Goal: Information Seeking & Learning: Find specific fact

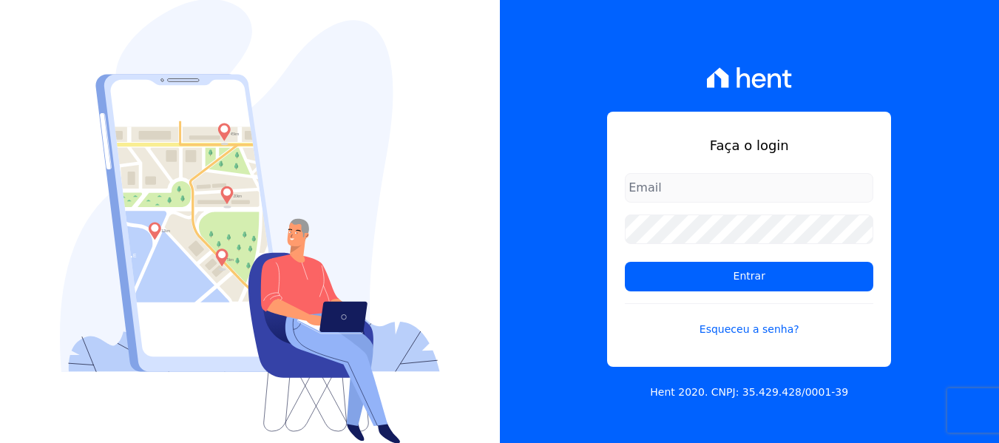
click at [668, 195] on input "email" at bounding box center [749, 188] width 249 height 30
type input "joao@grupovitoriasp.com.br"
click at [960, 164] on div "Faça o login joao@grupovitoriasp.com.br Entrar Esqueceu a senha? Hent 2020. CNP…" at bounding box center [750, 221] width 500 height 443
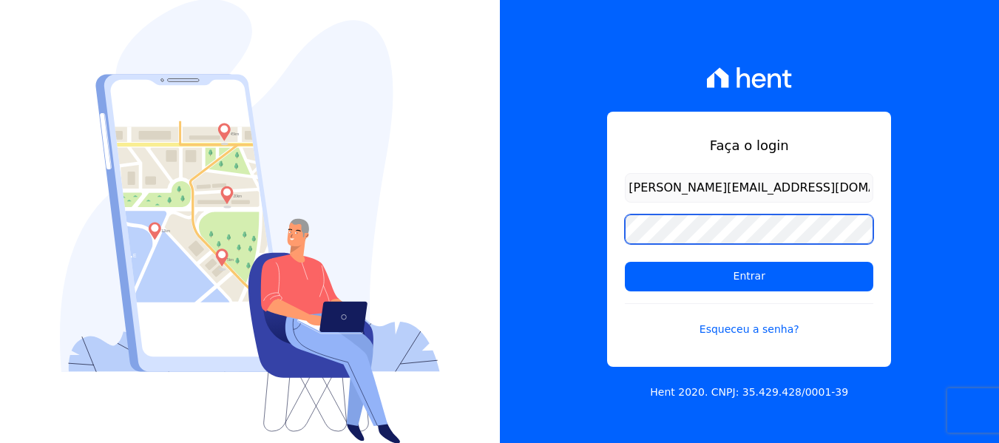
click at [625, 262] on input "Entrar" at bounding box center [749, 277] width 249 height 30
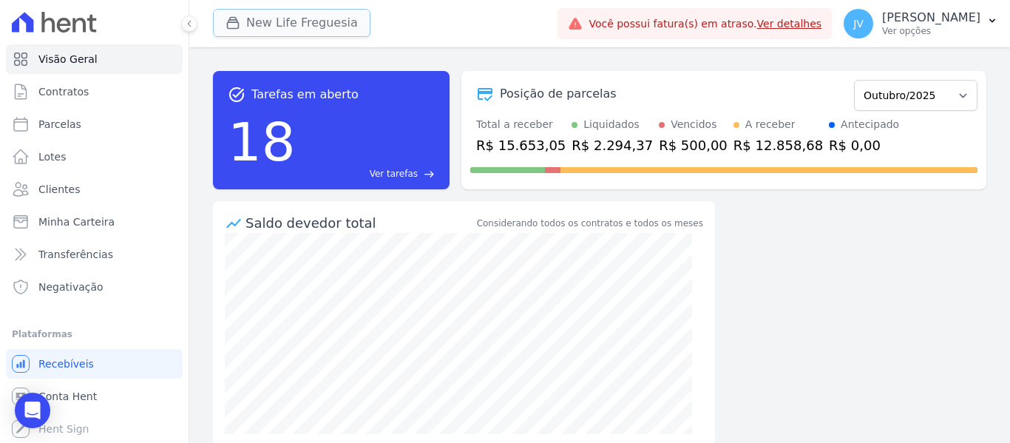
click at [311, 27] on button "New Life Freguesia" at bounding box center [292, 23] width 158 height 28
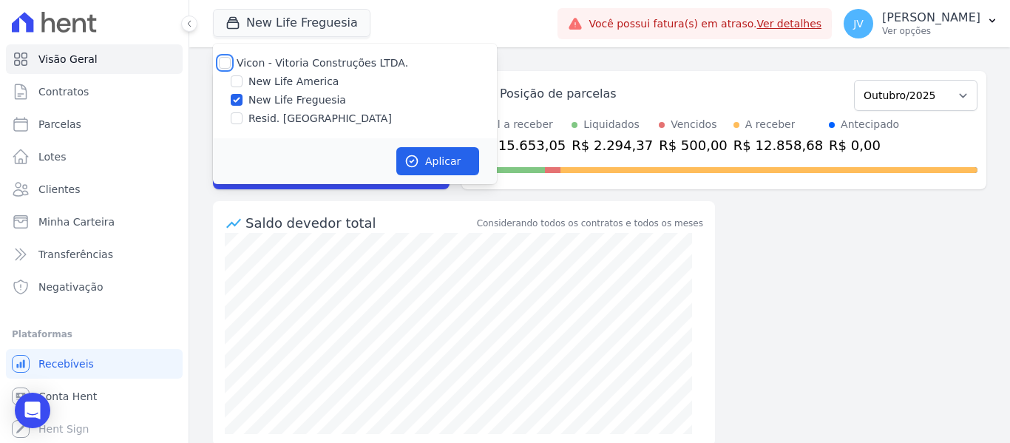
click at [229, 59] on input "Vicon - Vitoria Construções LTDA." at bounding box center [225, 63] width 12 height 12
checkbox input "true"
click at [422, 159] on button "Aplicar" at bounding box center [437, 161] width 83 height 28
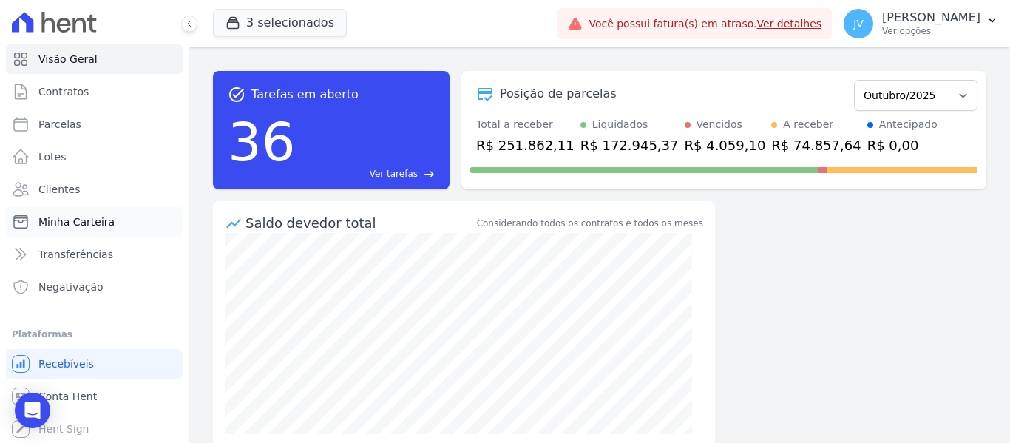
click at [84, 220] on span "Minha Carteira" at bounding box center [76, 221] width 76 height 15
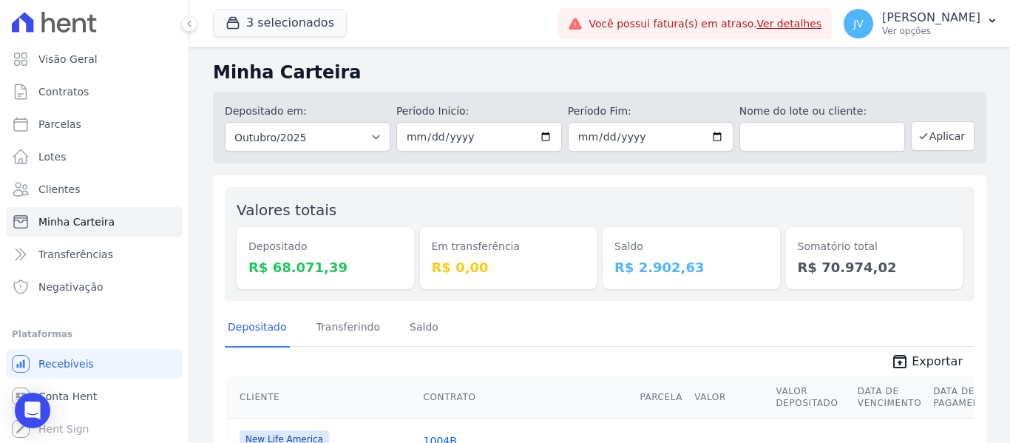
drag, startPoint x: 693, startPoint y: 273, endPoint x: 612, endPoint y: 238, distance: 88.5
click at [608, 241] on div "Saldo R$ 2.902,63" at bounding box center [692, 258] width 178 height 62
click at [58, 124] on span "Parcelas" at bounding box center [59, 124] width 43 height 15
select select
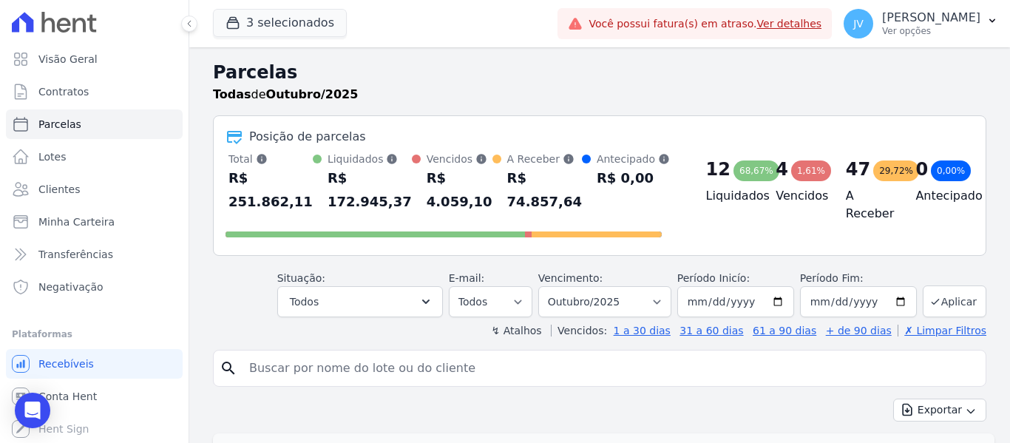
click at [439, 368] on input "search" at bounding box center [610, 369] width 740 height 30
type input "l"
type input "samant"
select select
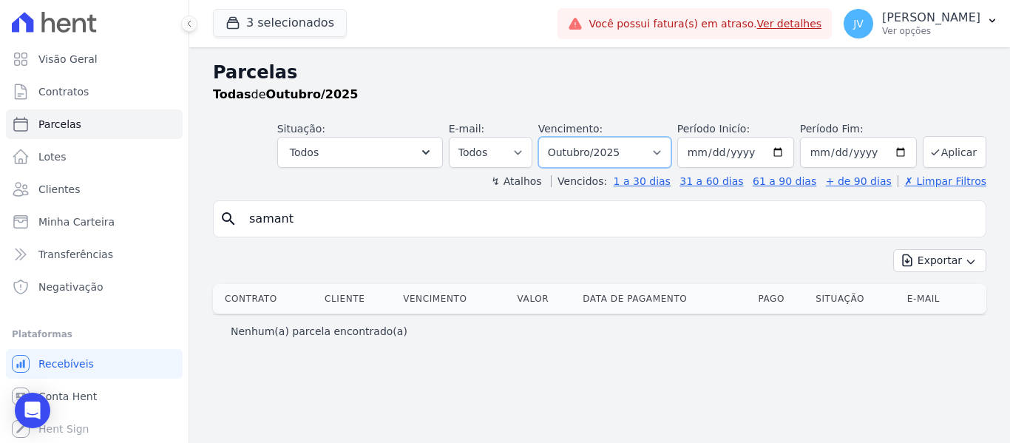
click at [631, 150] on select "Filtrar por período ──────── Todos os meses Setembro/2022 Outubro/2022 Novembro…" at bounding box center [604, 152] width 133 height 31
select select "07/2025"
click at [559, 137] on select "Filtrar por período ──────── Todos os meses Setembro/2022 Outubro/2022 Novembro…" at bounding box center [604, 152] width 133 height 31
select select
click at [321, 210] on input "samant" at bounding box center [610, 219] width 740 height 30
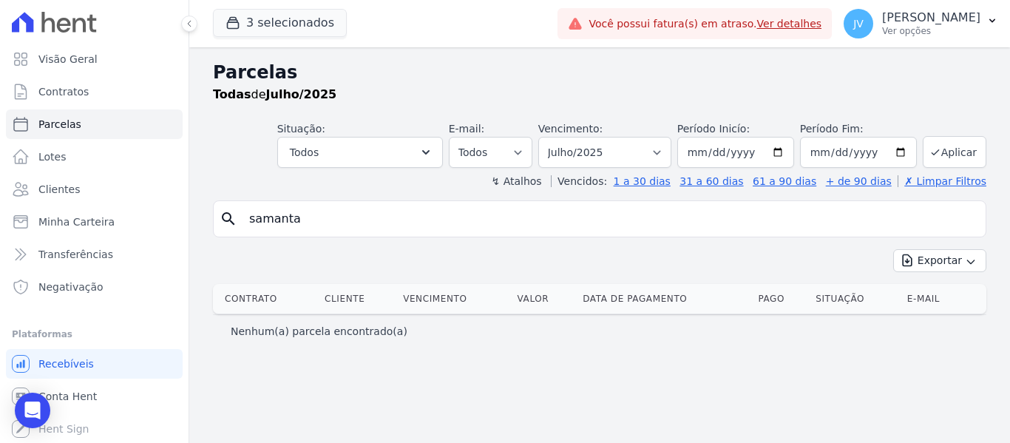
type input "samanta"
select select
click at [595, 152] on select "Filtrar por período ──────── Todos os meses Setembro/2022 Outubro/2022 Novembro…" at bounding box center [604, 152] width 133 height 31
select select "09/2024"
click at [559, 137] on select "Filtrar por período ──────── Todos os meses Setembro/2022 Outubro/2022 Novembro…" at bounding box center [604, 152] width 133 height 31
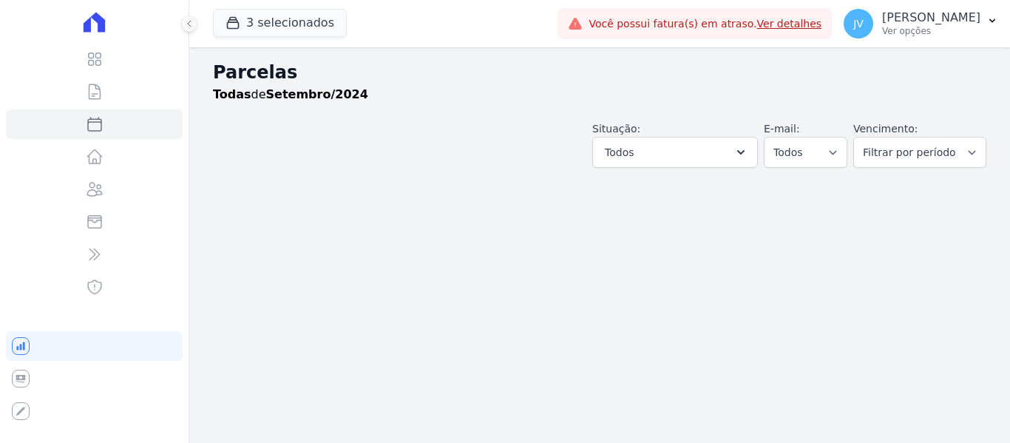
select select
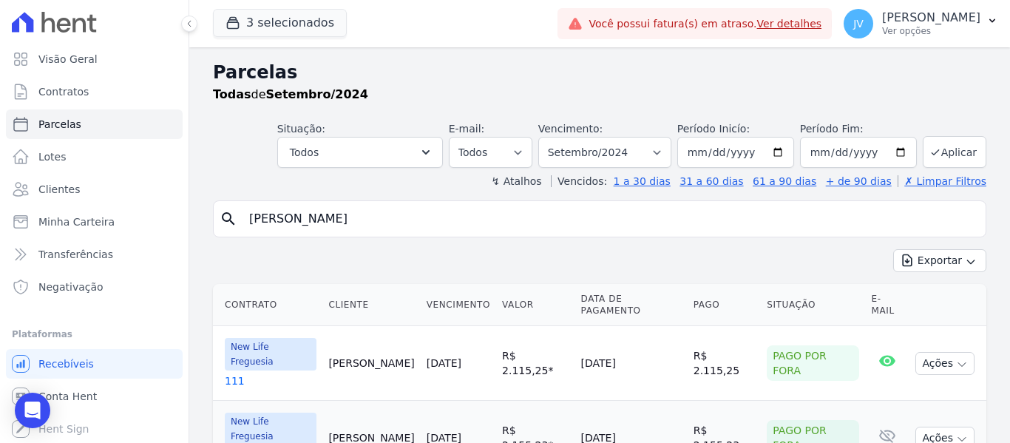
click at [436, 357] on link "20/06/2024" at bounding box center [444, 363] width 35 height 12
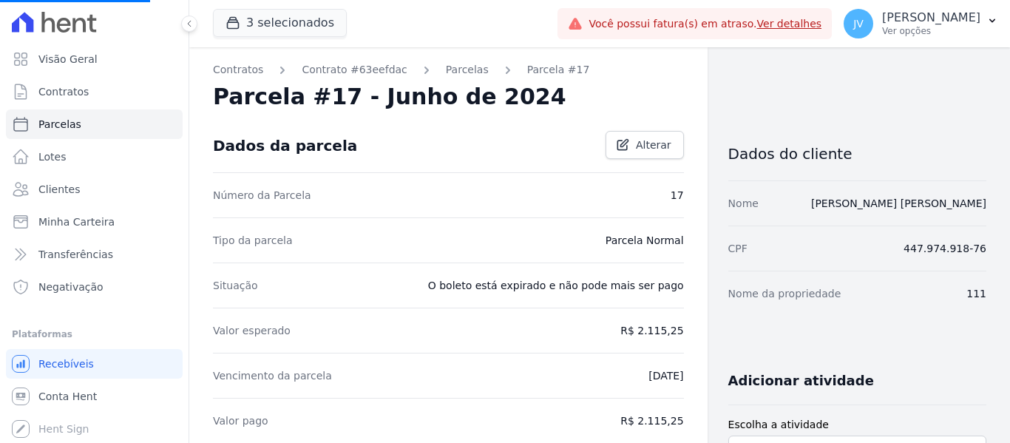
click at [453, 73] on link "Parcelas" at bounding box center [467, 70] width 43 height 16
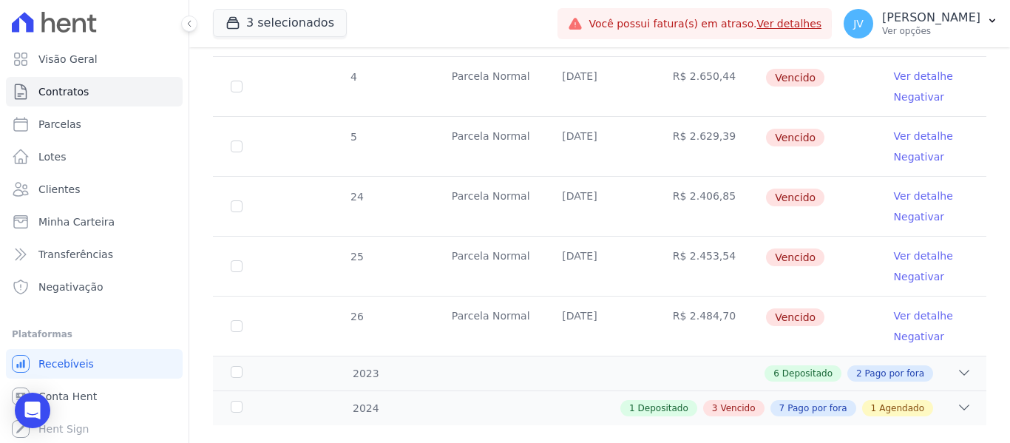
scroll to position [376, 0]
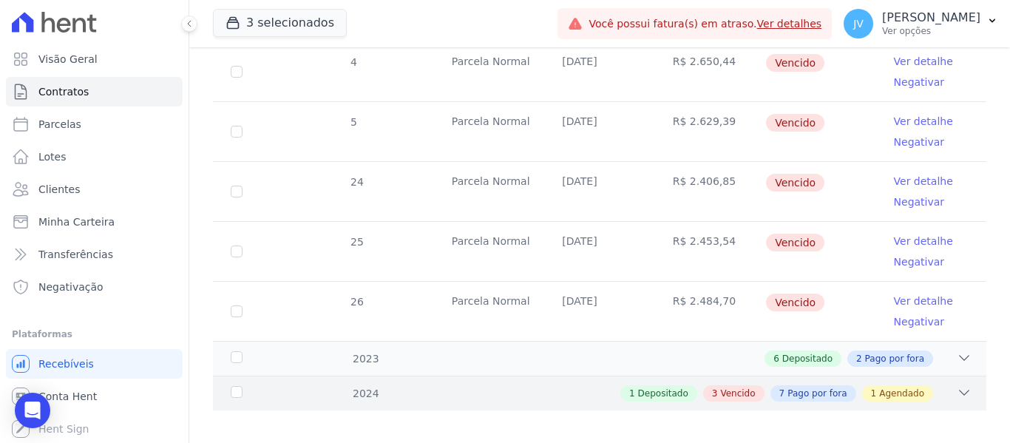
click at [518, 385] on div "1 Depositado 3 Vencido 7 Pago por fora 1 Agendado" at bounding box center [637, 393] width 669 height 16
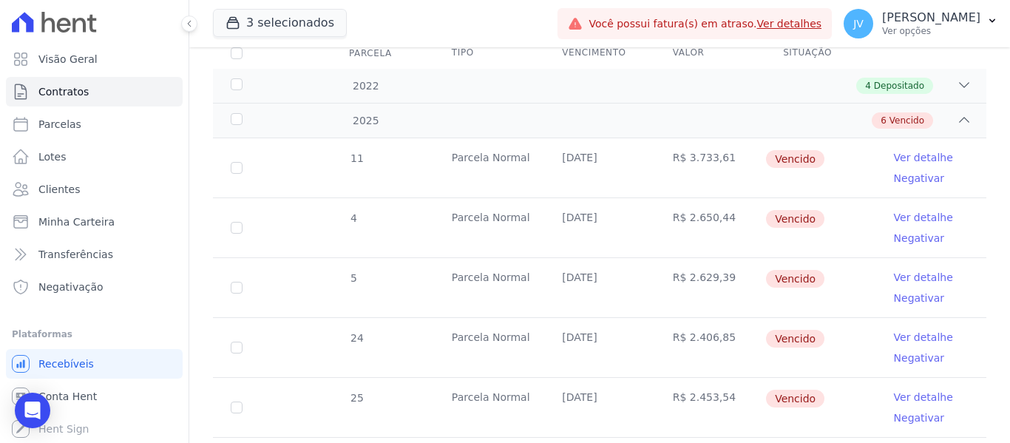
scroll to position [246, 0]
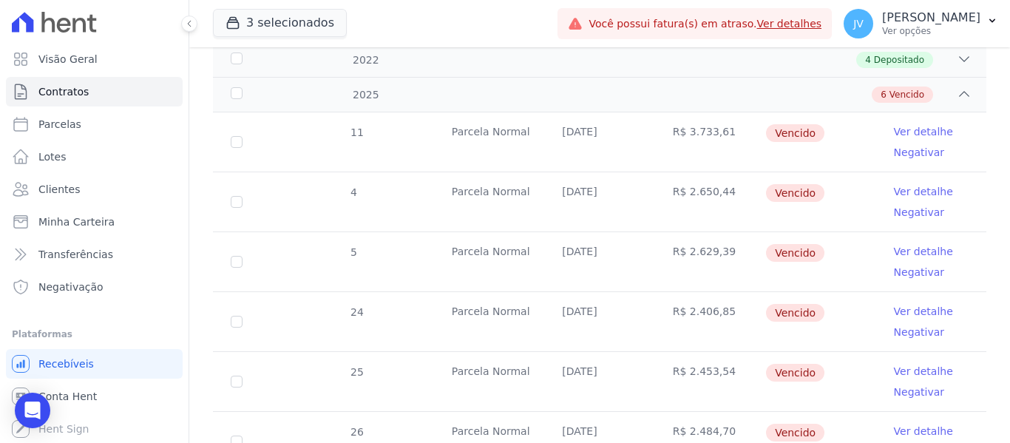
drag, startPoint x: 719, startPoint y: 180, endPoint x: 683, endPoint y: 178, distance: 35.6
click at [683, 178] on td "R$ 2.650,44" at bounding box center [710, 201] width 110 height 59
copy td "2.650,44"
drag, startPoint x: 720, startPoint y: 241, endPoint x: 708, endPoint y: 241, distance: 11.8
click at [708, 241] on td "R$ 2.629,39" at bounding box center [710, 261] width 110 height 59
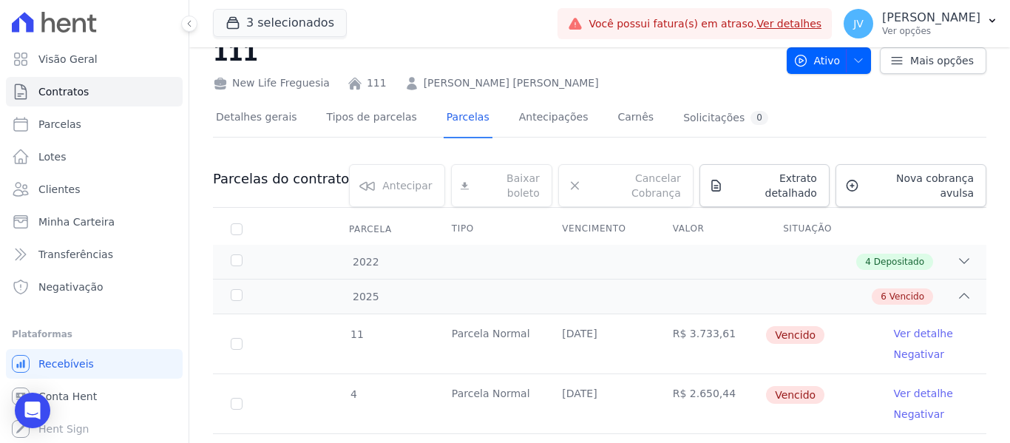
scroll to position [0, 0]
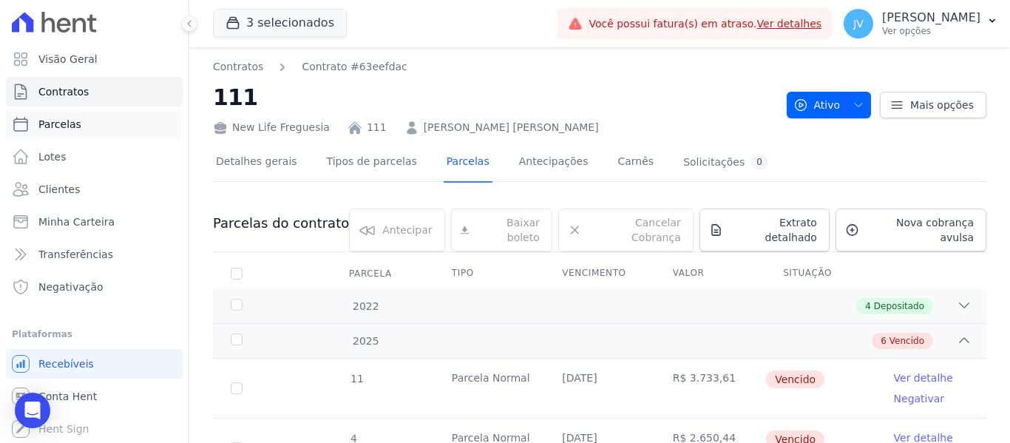
click at [57, 126] on span "Parcelas" at bounding box center [59, 124] width 43 height 15
select select
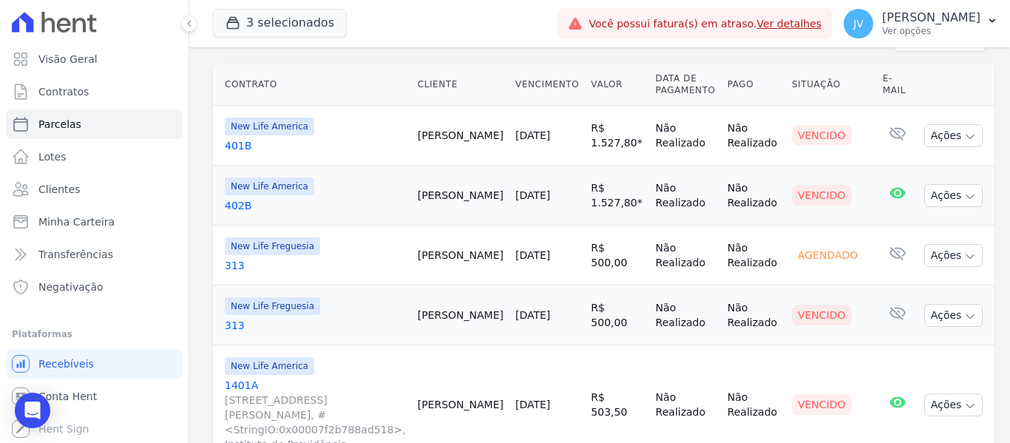
scroll to position [148, 0]
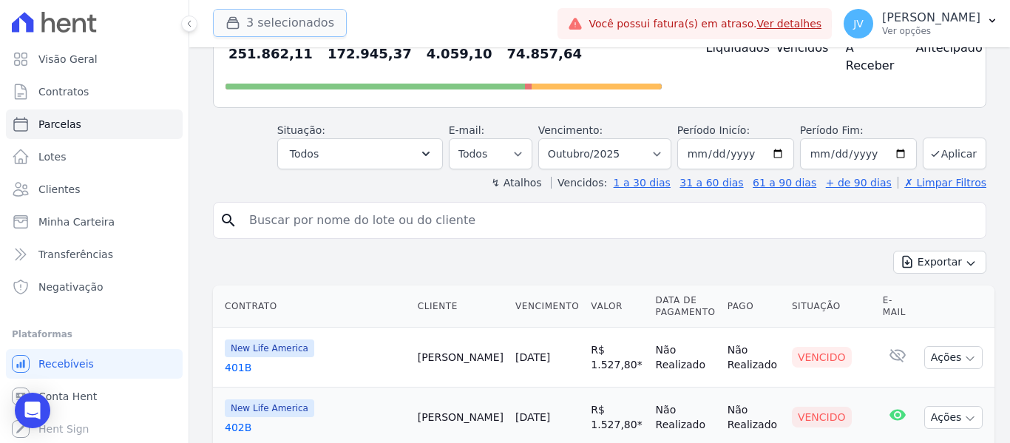
click at [312, 33] on button "3 selecionados" at bounding box center [280, 23] width 134 height 28
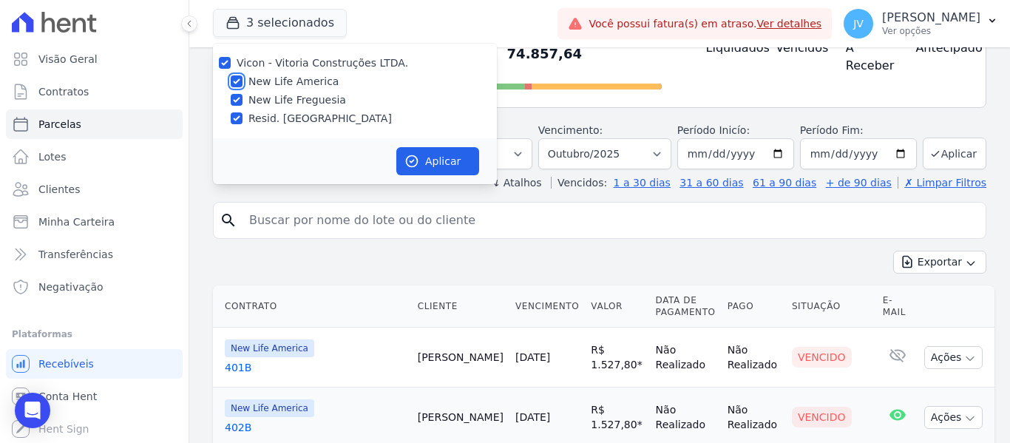
click at [237, 85] on input "New Life America" at bounding box center [237, 81] width 12 height 12
checkbox input "false"
click at [238, 124] on input "Resid. [GEOGRAPHIC_DATA]" at bounding box center [237, 118] width 12 height 12
checkbox input "false"
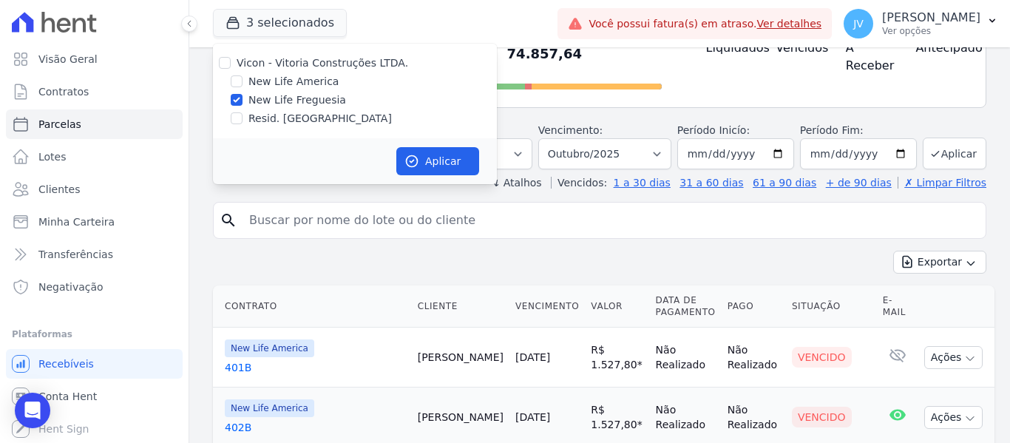
click at [382, 150] on div "Aplicar" at bounding box center [355, 161] width 284 height 46
click at [423, 162] on button "Aplicar" at bounding box center [437, 161] width 83 height 28
select select
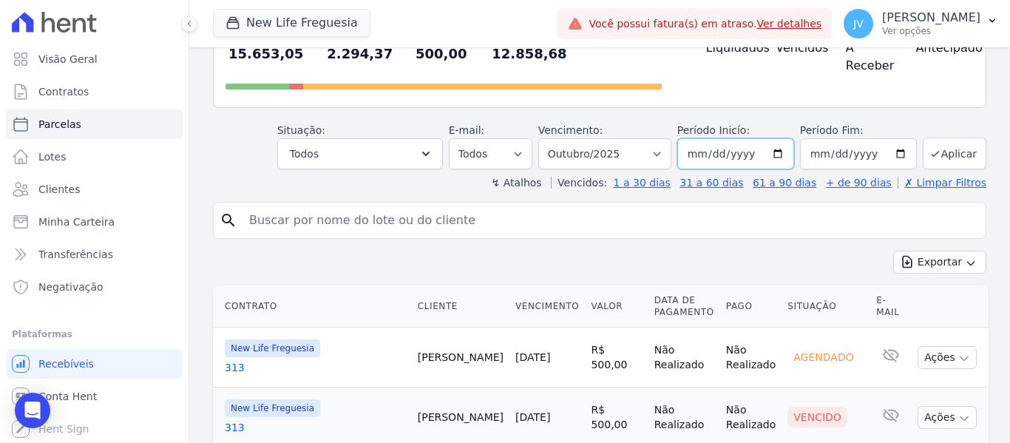
click at [717, 138] on input "[DATE]" at bounding box center [736, 153] width 117 height 31
type input "0020-09-01"
type input "[DATE]"
click at [938, 138] on button "Aplicar" at bounding box center [955, 154] width 64 height 32
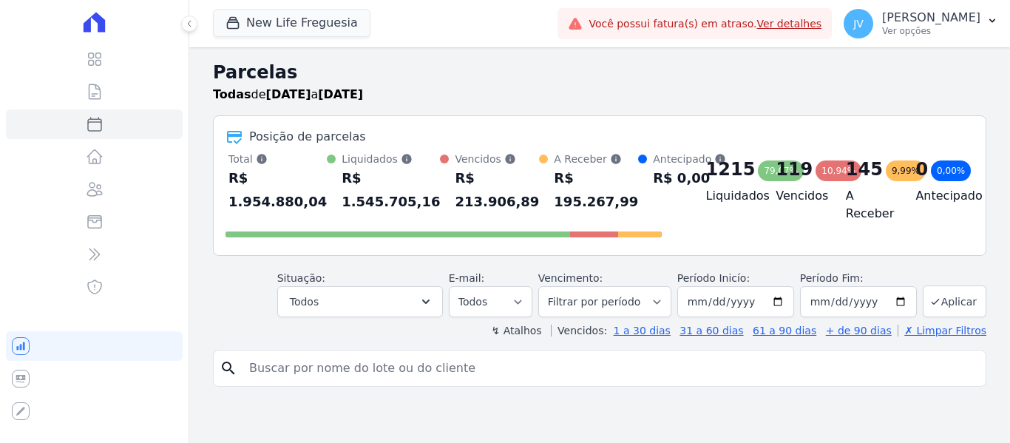
select select
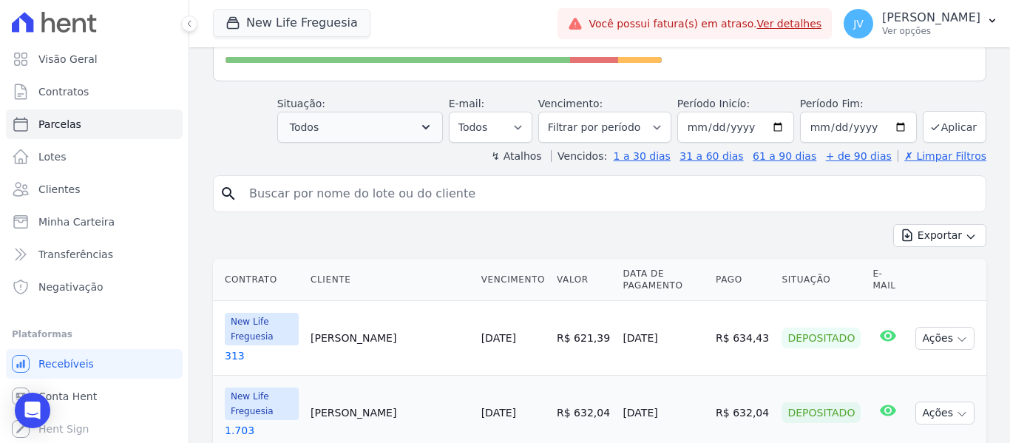
scroll to position [148, 0]
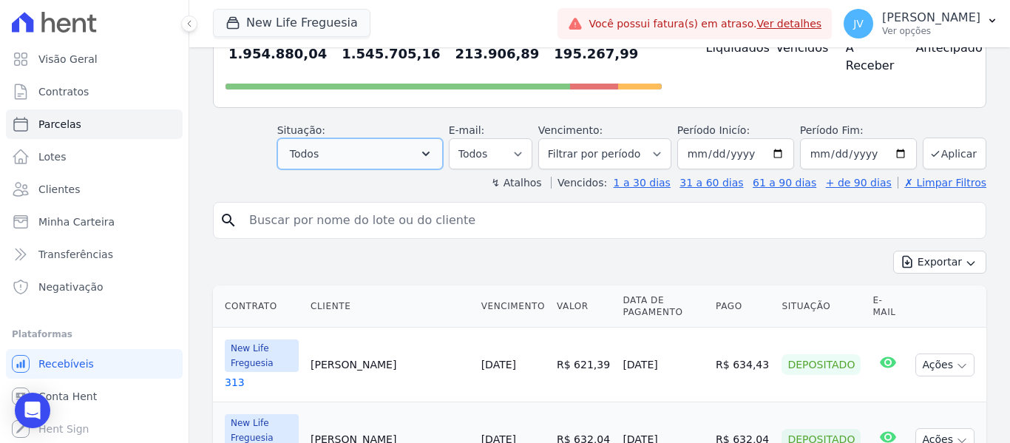
click at [427, 141] on button "Todos" at bounding box center [360, 153] width 166 height 31
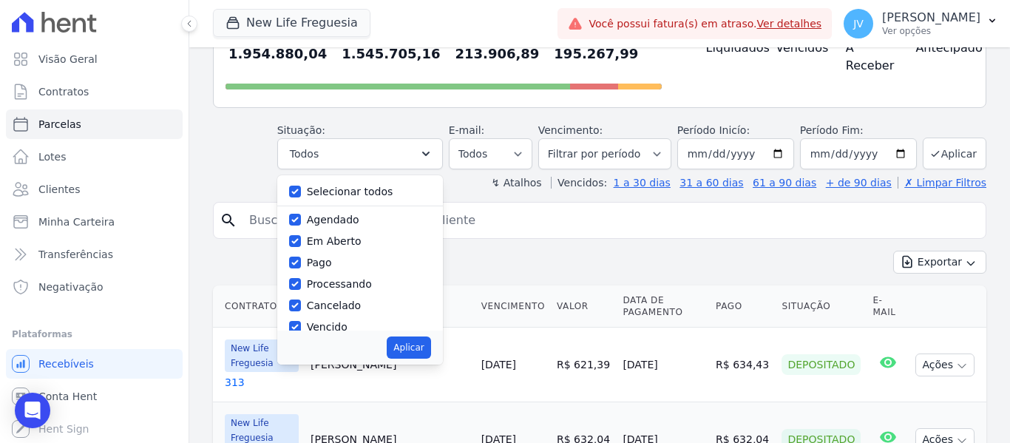
click at [299, 187] on div "Selecionar todos Agendado Em Aberto Pago Processando Cancelado Vencido Transfer…" at bounding box center [360, 252] width 166 height 155
click at [307, 183] on div "Selecionar todos" at bounding box center [360, 191] width 142 height 21
click at [301, 195] on input "Selecionar todos" at bounding box center [295, 192] width 12 height 12
checkbox input "false"
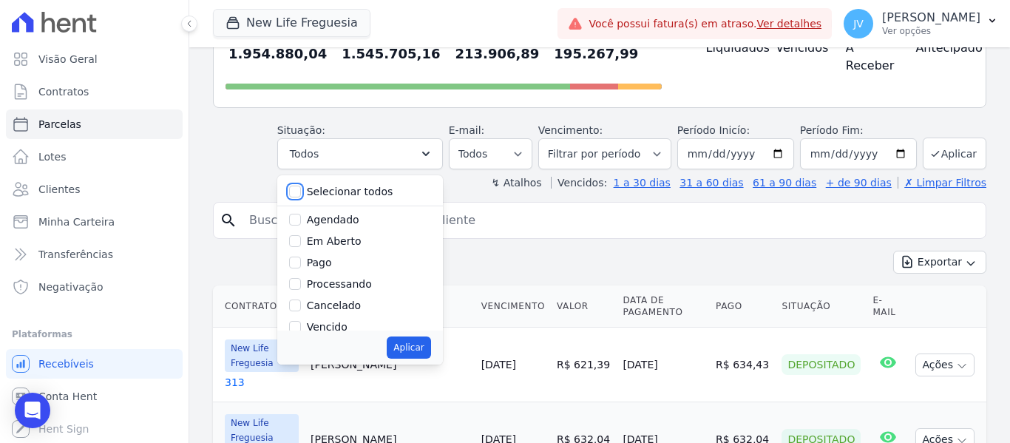
checkbox input "false"
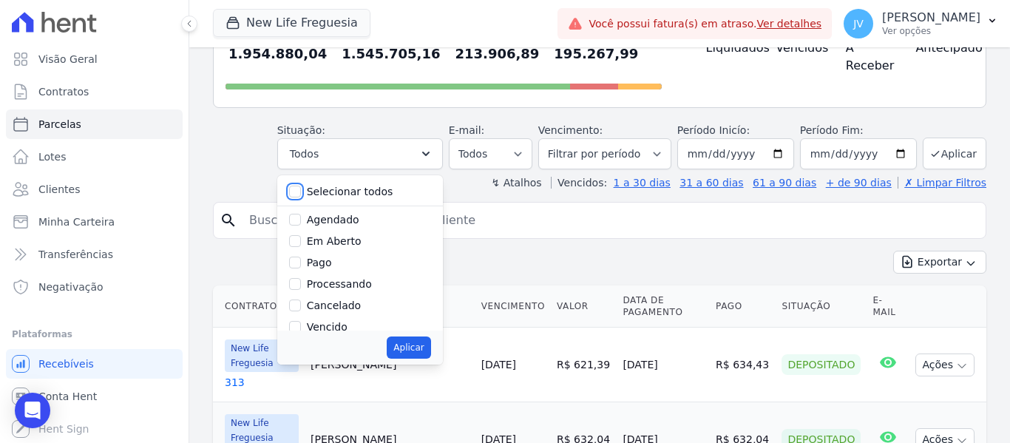
checkbox input "false"
click at [301, 322] on input "Vencido" at bounding box center [295, 327] width 12 height 12
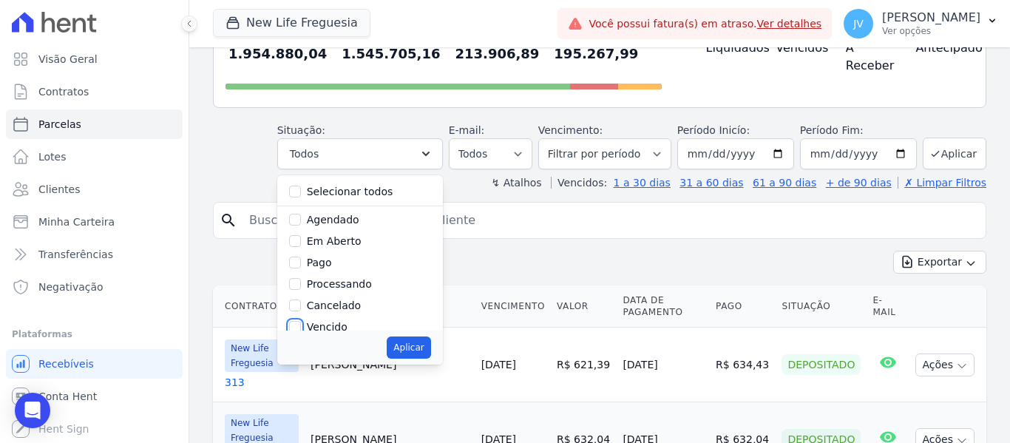
checkbox input "true"
click at [422, 352] on button "Aplicar" at bounding box center [409, 348] width 44 height 22
select select "overdue"
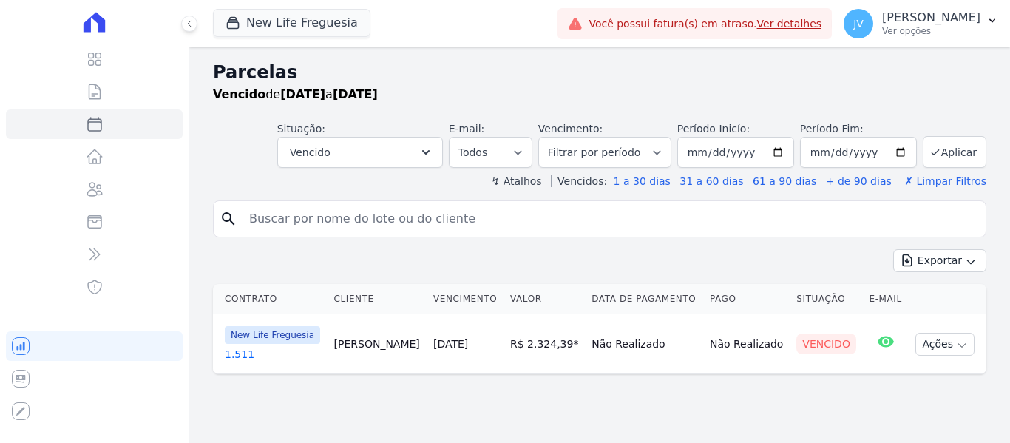
select select
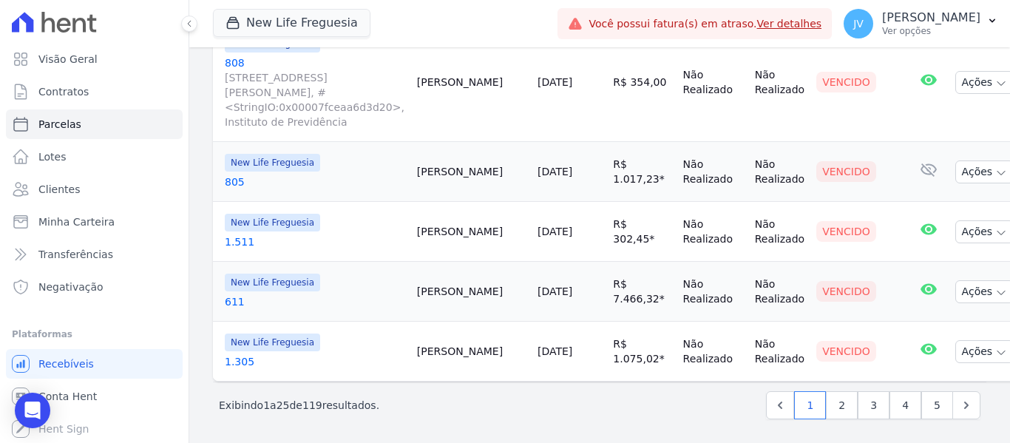
scroll to position [1679, 0]
click at [834, 403] on link "2" at bounding box center [842, 405] width 32 height 28
select select
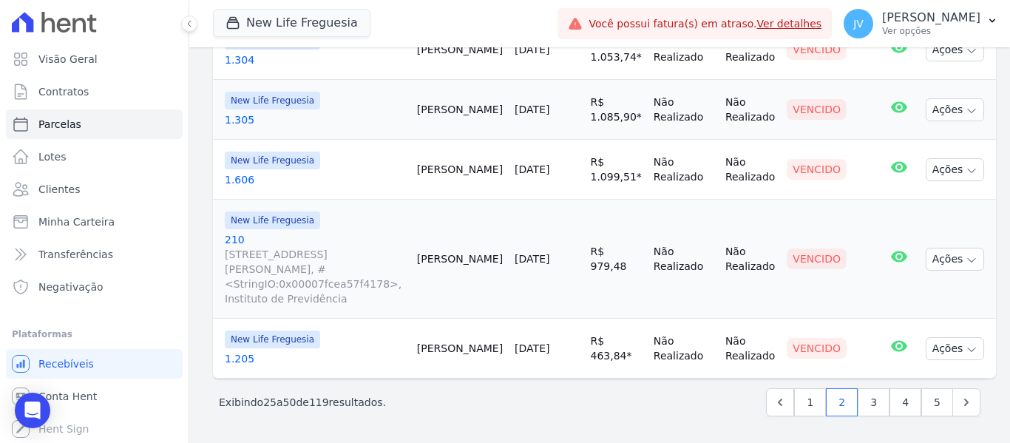
scroll to position [1803, 0]
click at [862, 407] on link "3" at bounding box center [874, 402] width 32 height 28
select select
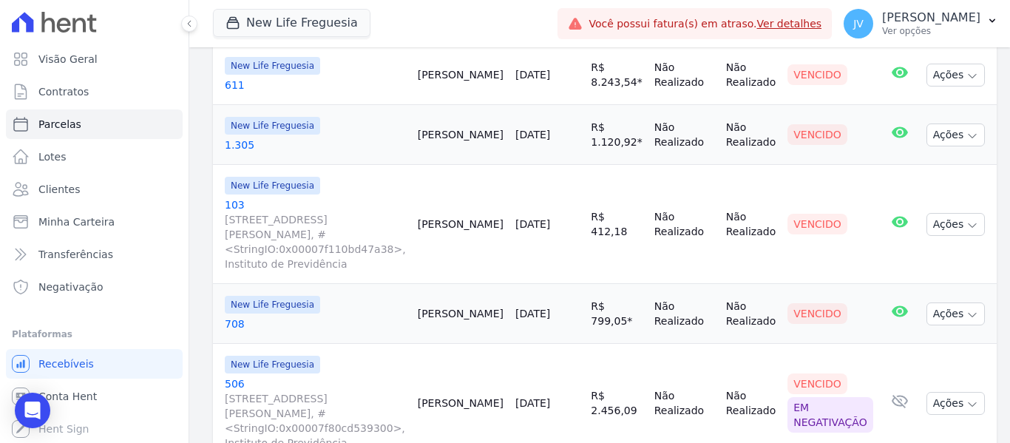
scroll to position [888, 0]
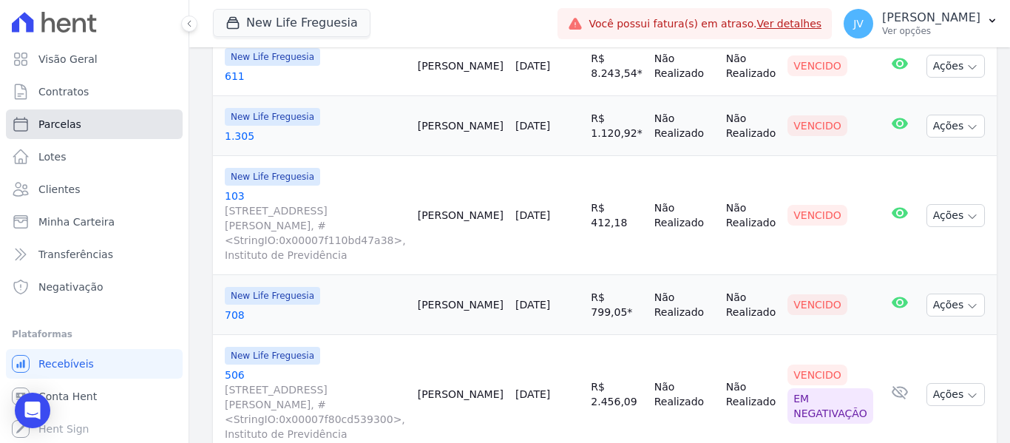
click at [109, 121] on link "Parcelas" at bounding box center [94, 124] width 177 height 30
select select
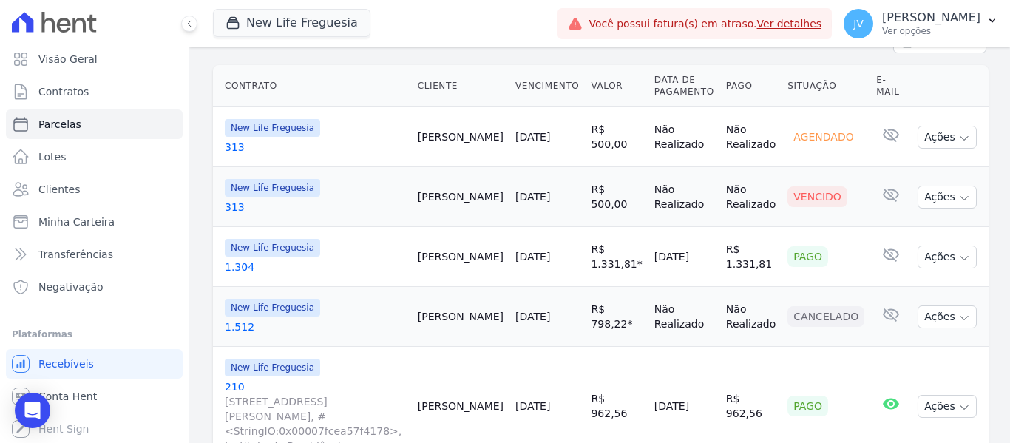
scroll to position [370, 0]
click at [357, 26] on button "New Life Freguesia" at bounding box center [292, 23] width 158 height 28
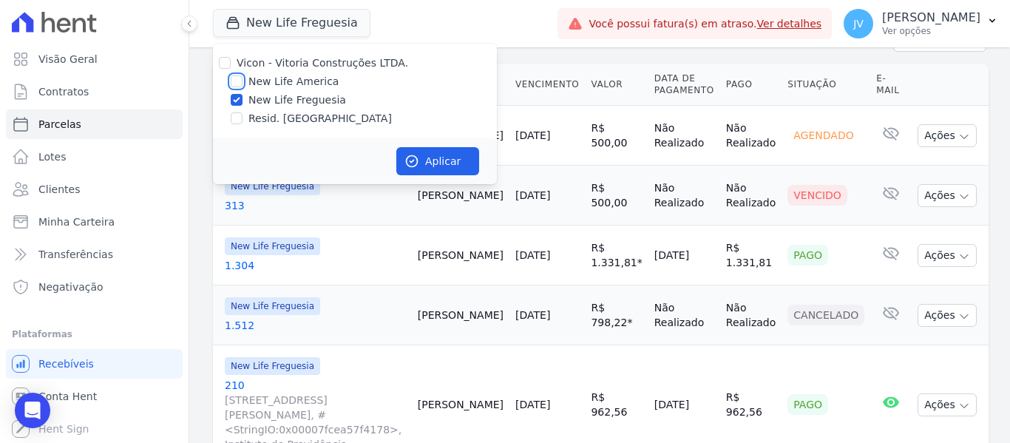
click at [235, 81] on input "New Life America" at bounding box center [237, 81] width 12 height 12
checkbox input "true"
click at [236, 109] on div "Vicon - Vitoria Construções LTDA. New Life America New Life Freguesia Resid. [G…" at bounding box center [355, 91] width 284 height 95
click at [233, 101] on input "New Life Freguesia" at bounding box center [237, 100] width 12 height 12
checkbox input "false"
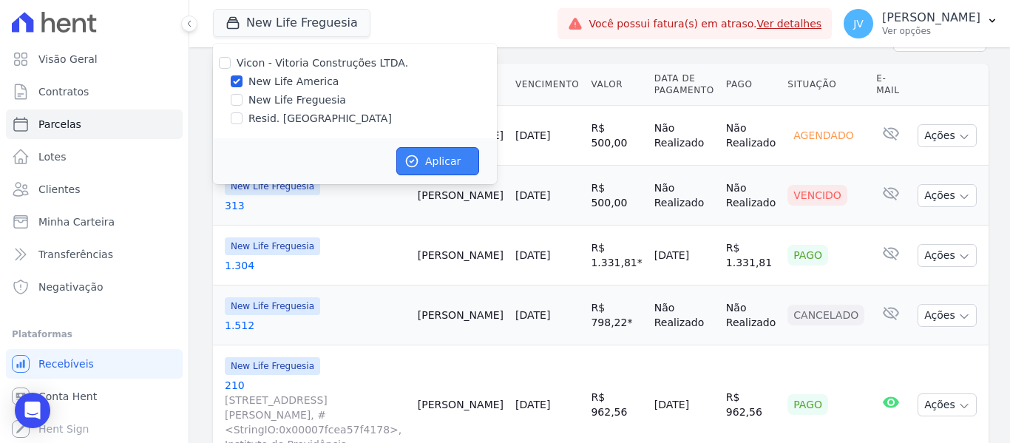
click at [434, 163] on button "Aplicar" at bounding box center [437, 161] width 83 height 28
select select
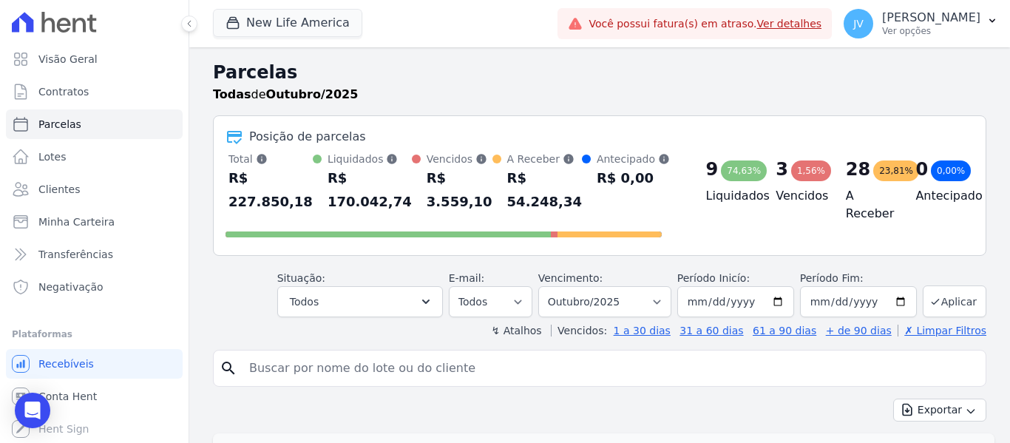
click at [646, 251] on div "Posição de parcelas Total [PERSON_NAME] parcelas pagas, vencidas, em aberto e a…" at bounding box center [600, 185] width 774 height 141
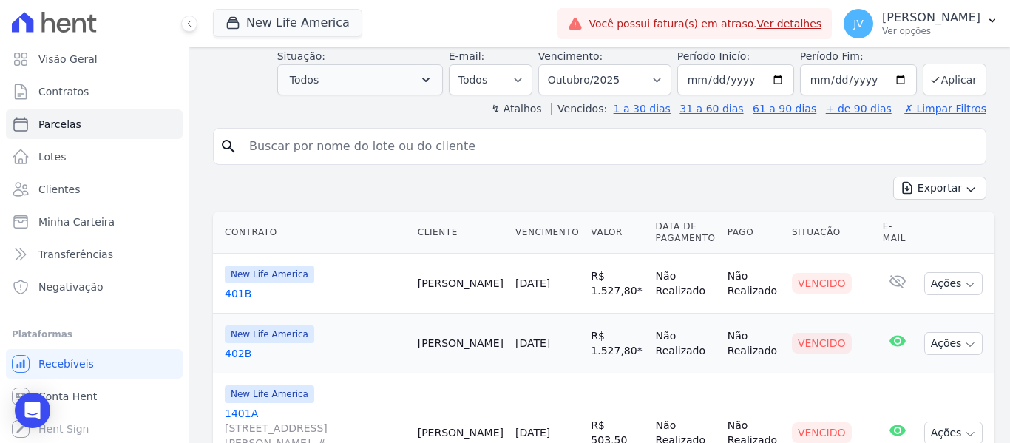
scroll to position [148, 0]
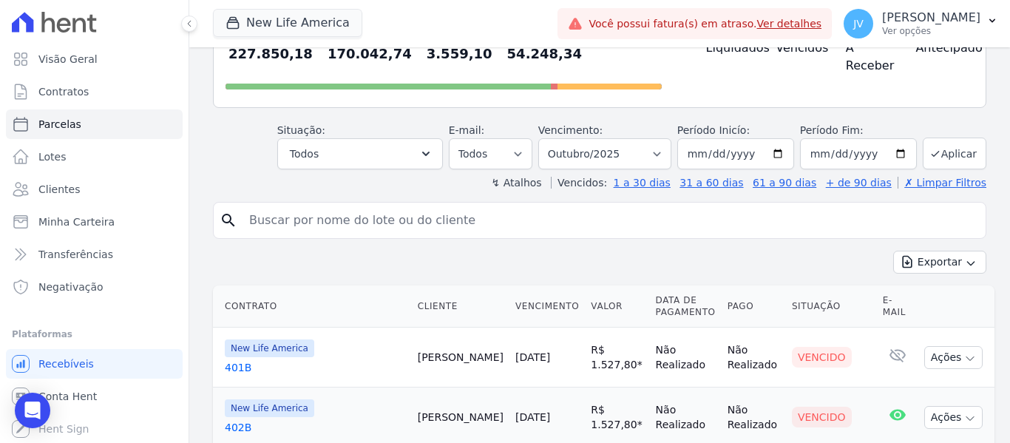
click at [436, 225] on input "search" at bounding box center [610, 221] width 740 height 30
type input "helio"
select select
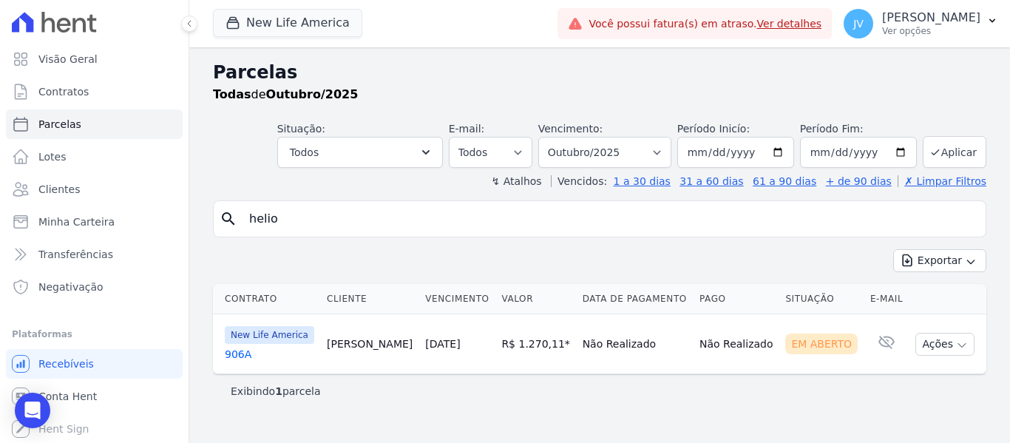
click at [447, 346] on link "[DATE]" at bounding box center [442, 344] width 35 height 12
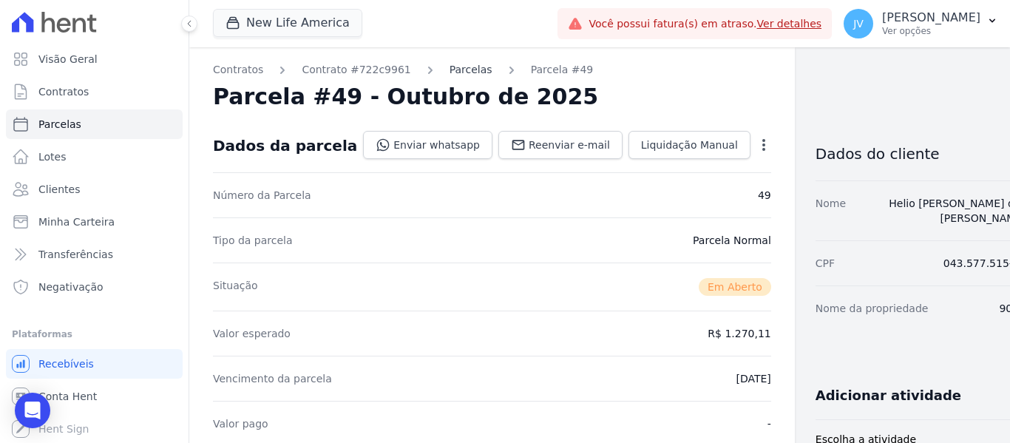
click at [450, 67] on link "Parcelas" at bounding box center [471, 70] width 43 height 16
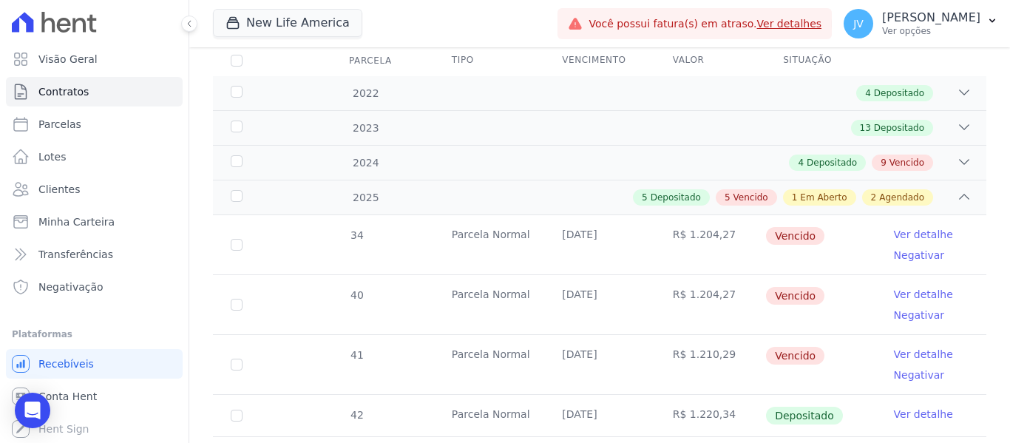
scroll to position [222, 0]
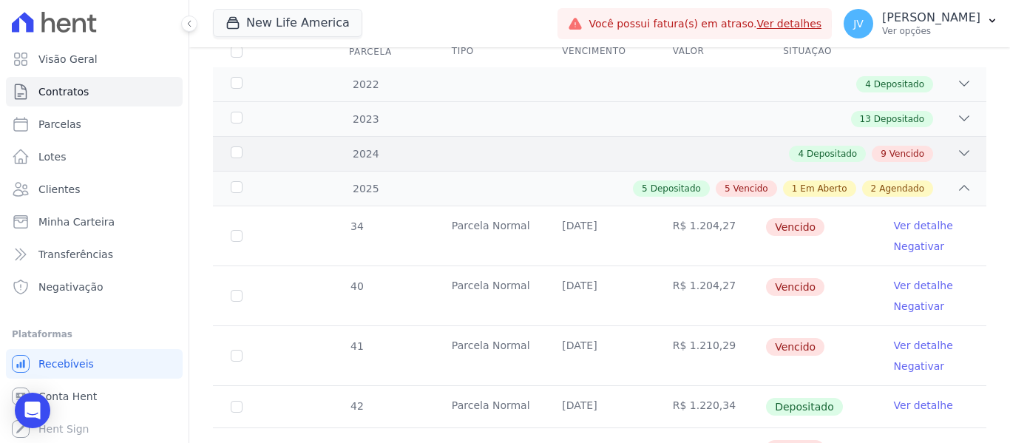
click at [701, 146] on div "4 Depositado 9 Vencido" at bounding box center [637, 154] width 669 height 16
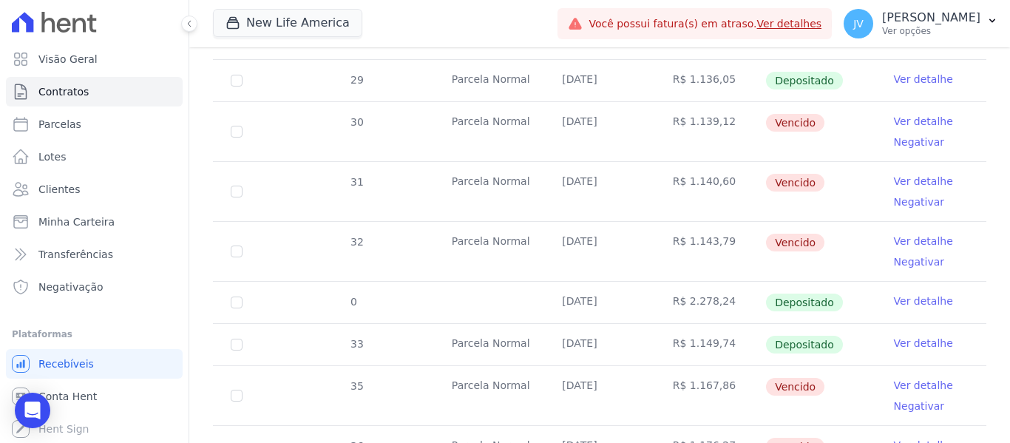
scroll to position [435, 0]
click at [82, 129] on link "Parcelas" at bounding box center [94, 124] width 177 height 30
select select
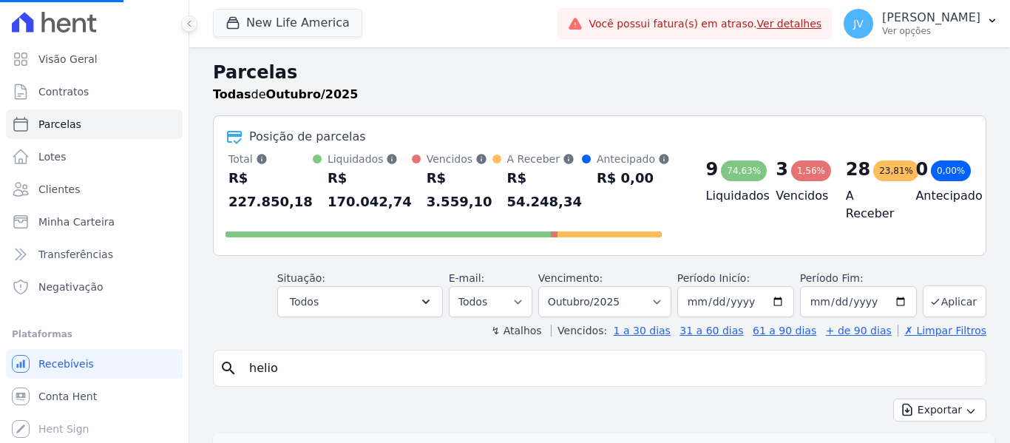
select select
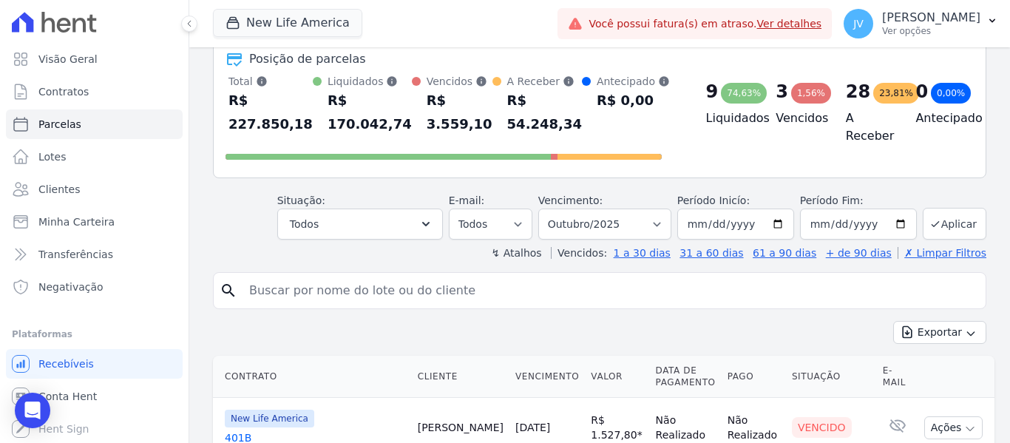
scroll to position [296, 0]
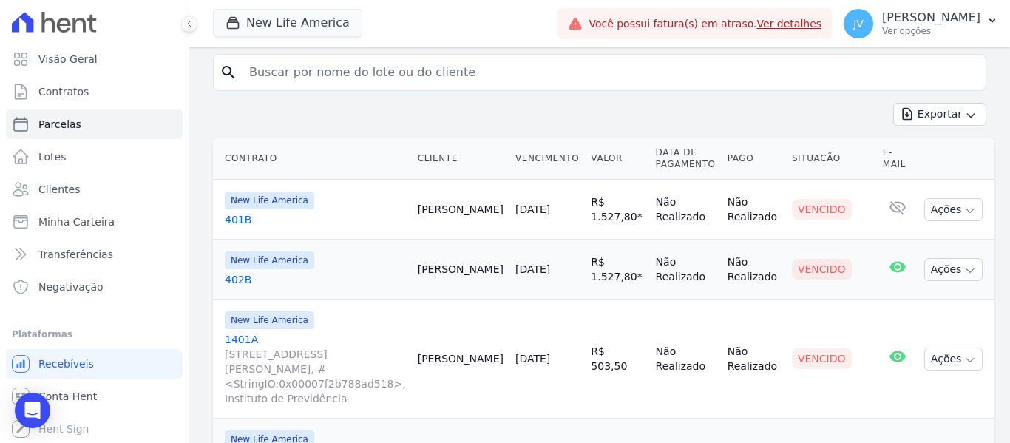
click at [399, 81] on input "search" at bounding box center [610, 73] width 740 height 30
type input "deivson"
select select
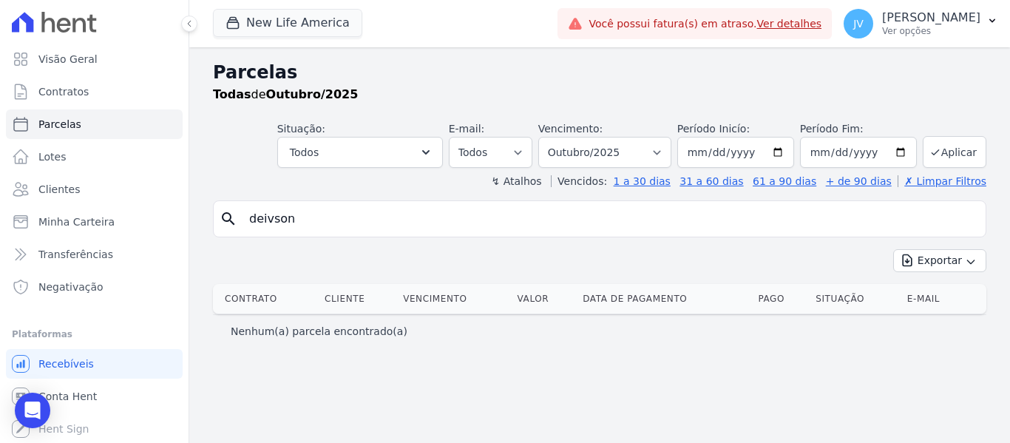
click at [272, 215] on input "deivson" at bounding box center [610, 219] width 740 height 30
type input "deivison"
select select
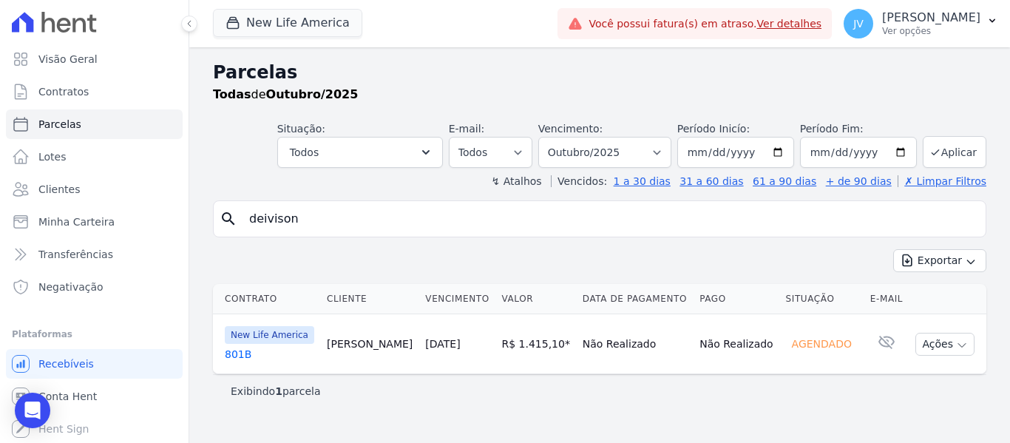
click at [452, 345] on link "[DATE]" at bounding box center [442, 344] width 35 height 12
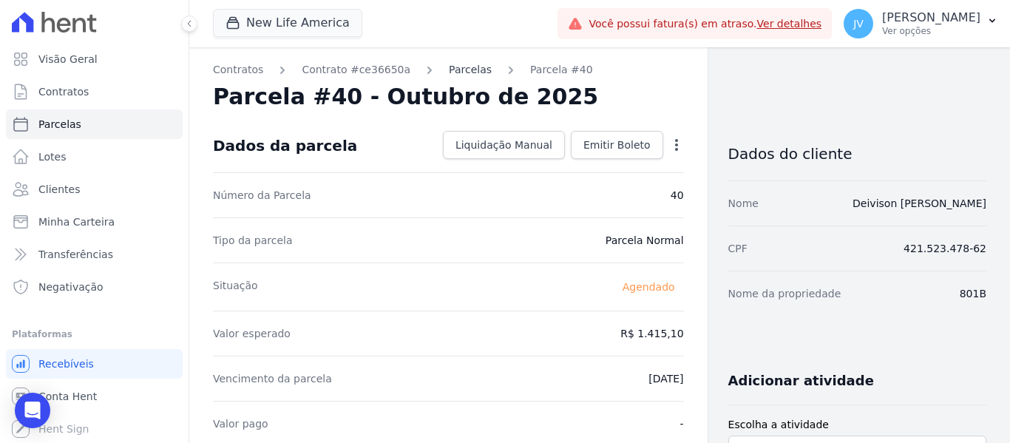
click at [449, 70] on link "Parcelas" at bounding box center [470, 70] width 43 height 16
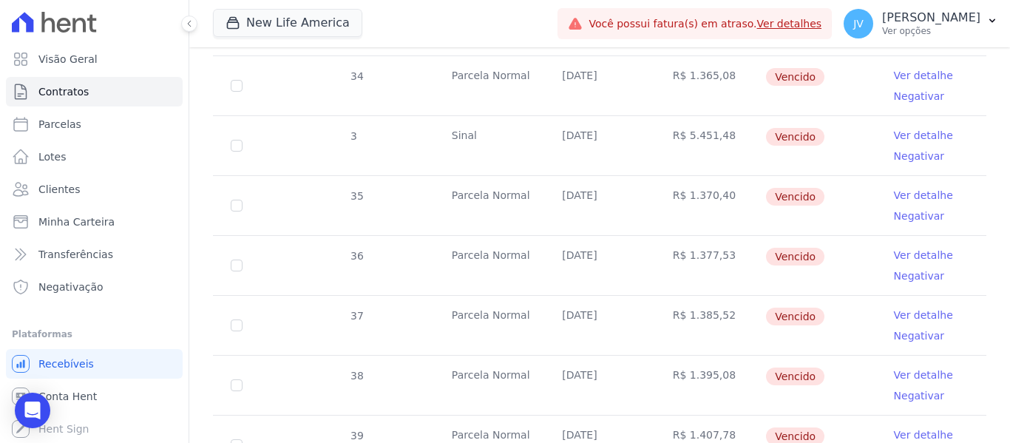
scroll to position [551, 0]
drag, startPoint x: 720, startPoint y: 185, endPoint x: 682, endPoint y: 178, distance: 38.3
click at [682, 178] on td "R$ 1.370,40" at bounding box center [710, 206] width 110 height 59
copy td "1.370,40"
drag, startPoint x: 726, startPoint y: 245, endPoint x: 681, endPoint y: 242, distance: 44.5
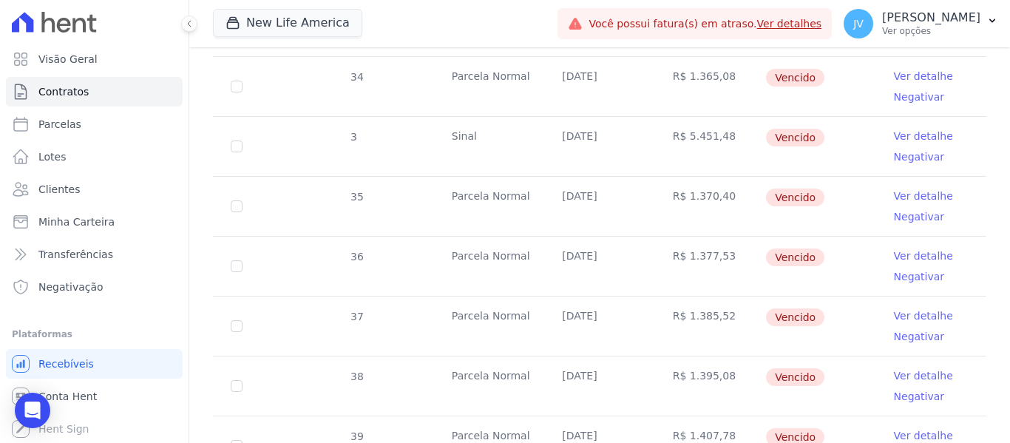
click at [681, 242] on td "R$ 1.377,53" at bounding box center [710, 266] width 110 height 59
copy td "1.377,53"
drag, startPoint x: 725, startPoint y: 298, endPoint x: 680, endPoint y: 300, distance: 45.1
click at [680, 300] on td "R$ 1.385,52" at bounding box center [710, 326] width 110 height 59
copy td "1.385,52"
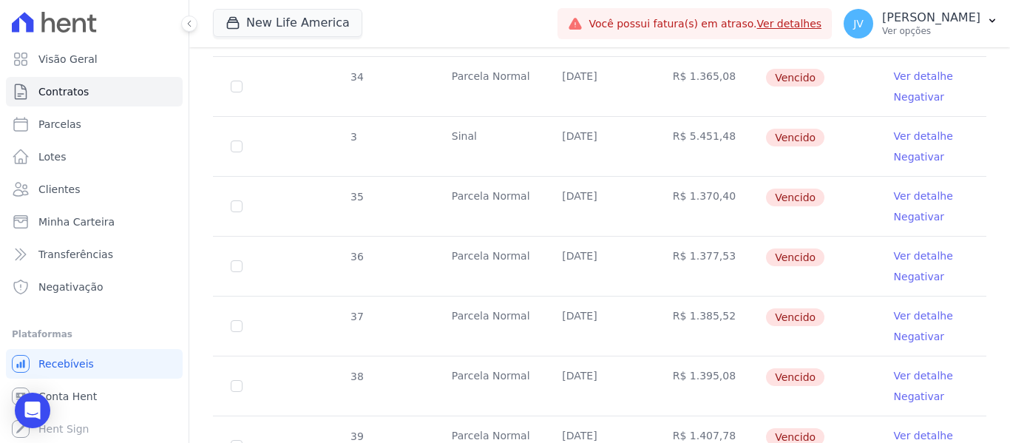
drag, startPoint x: 717, startPoint y: 361, endPoint x: 682, endPoint y: 359, distance: 34.8
click at [682, 359] on td "R$ 1.395,08" at bounding box center [710, 386] width 110 height 59
copy td "1.395,08"
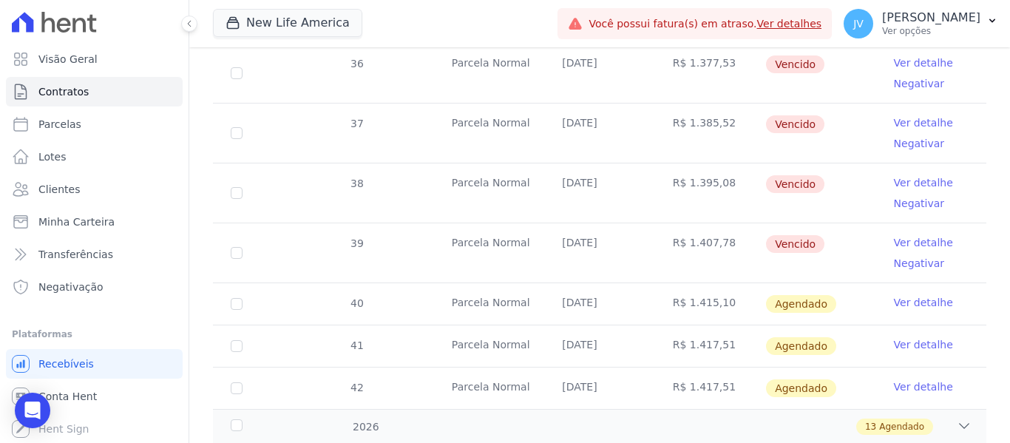
scroll to position [773, 0]
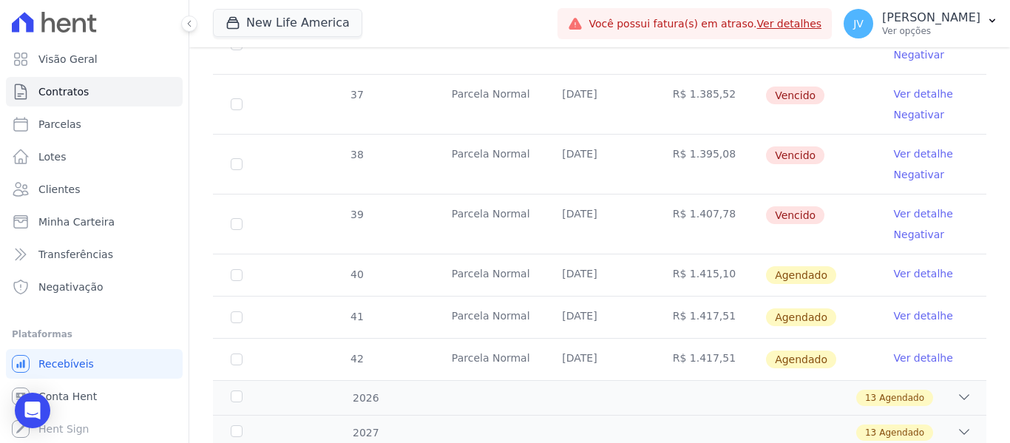
drag, startPoint x: 716, startPoint y: 208, endPoint x: 680, endPoint y: 207, distance: 36.3
click at [680, 207] on td "R$ 1.407,78" at bounding box center [710, 224] width 110 height 59
drag, startPoint x: 720, startPoint y: 199, endPoint x: 682, endPoint y: 200, distance: 37.8
click at [682, 200] on td "R$ 1.407,78" at bounding box center [710, 224] width 110 height 59
copy td "1.407,78"
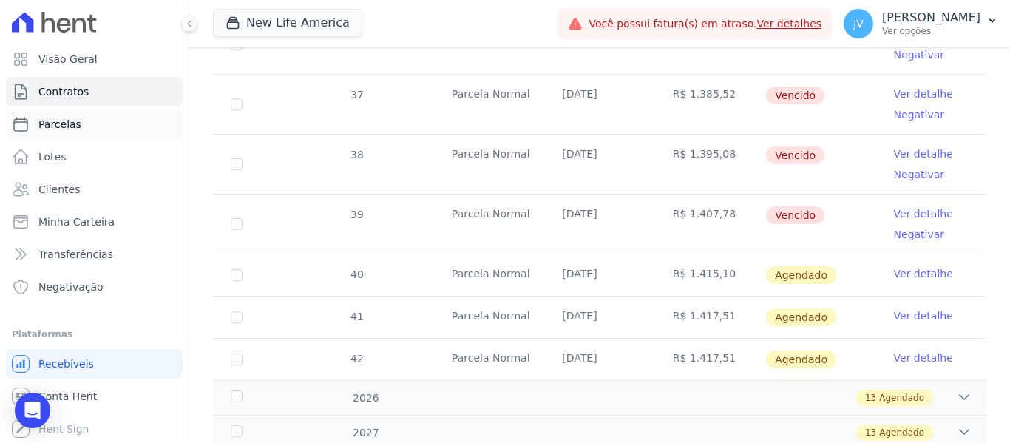
click at [73, 115] on link "Parcelas" at bounding box center [94, 124] width 177 height 30
select select
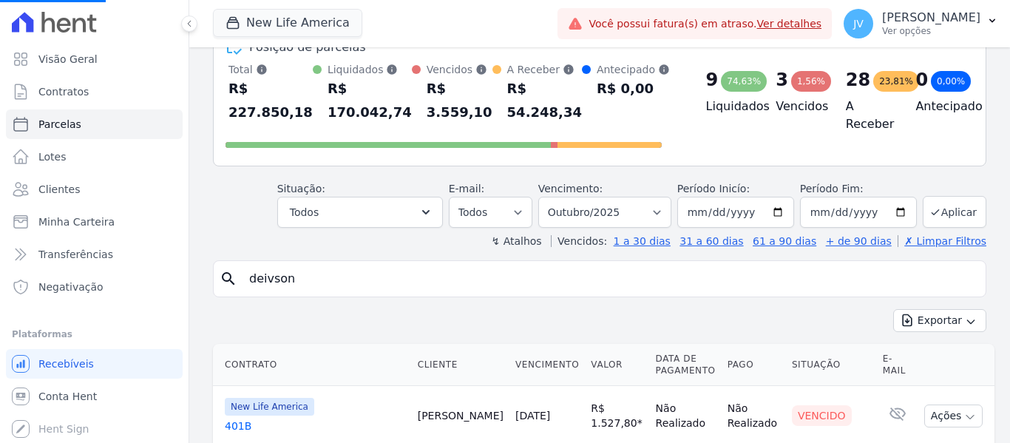
scroll to position [222, 0]
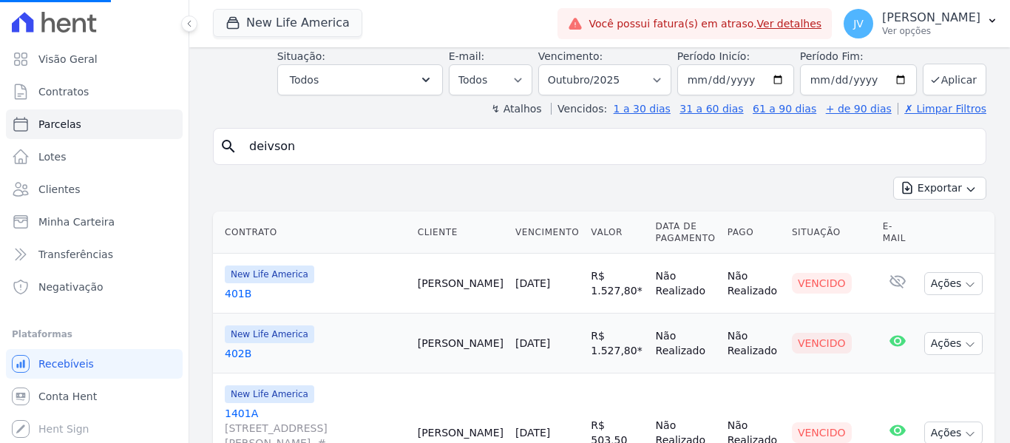
drag, startPoint x: 317, startPoint y: 155, endPoint x: 193, endPoint y: 155, distance: 124.3
select select
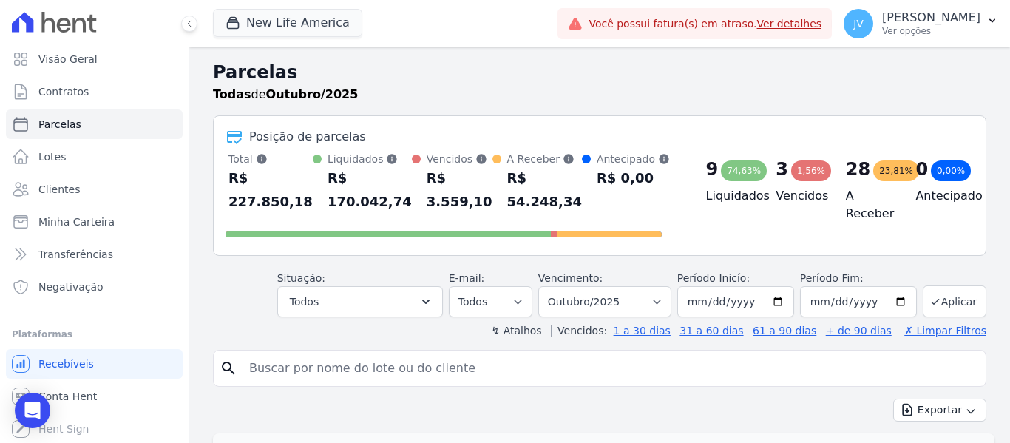
click at [322, 382] on input "search" at bounding box center [610, 369] width 740 height 30
type input "[PERSON_NAME]"
select select
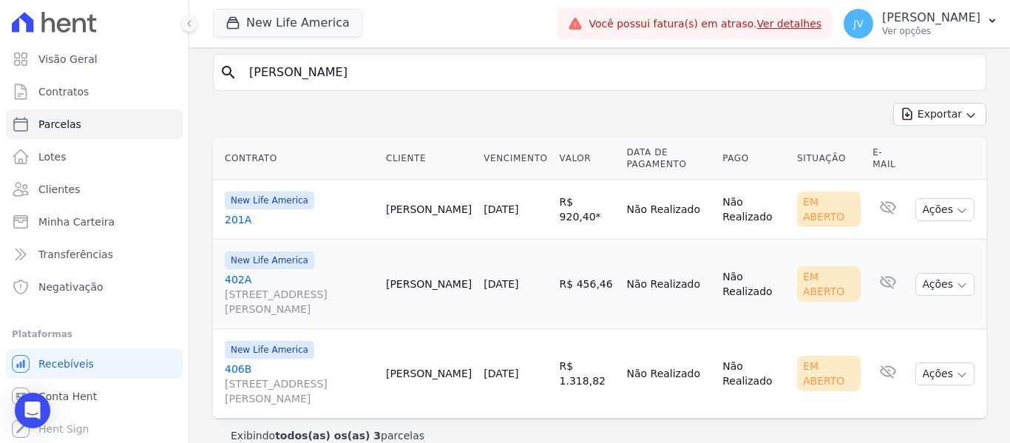
scroll to position [148, 0]
click at [518, 209] on link "[DATE]" at bounding box center [501, 208] width 35 height 12
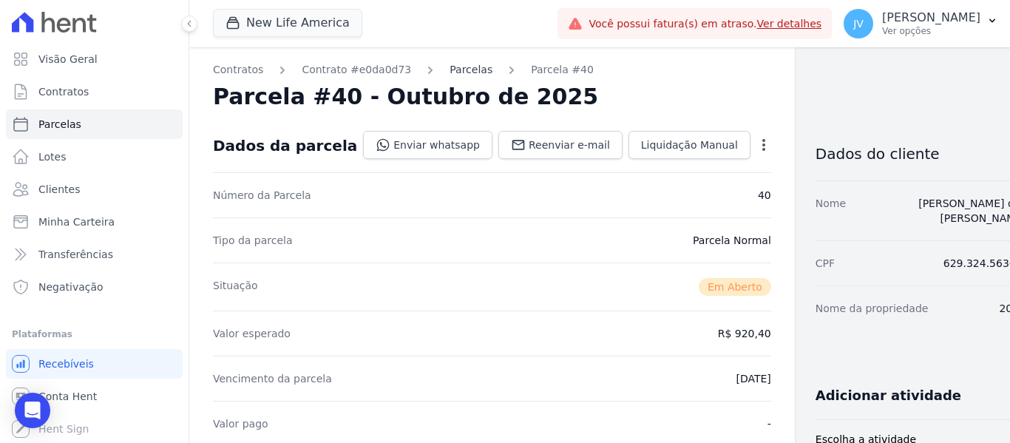
click at [460, 75] on link "Parcelas" at bounding box center [471, 70] width 43 height 16
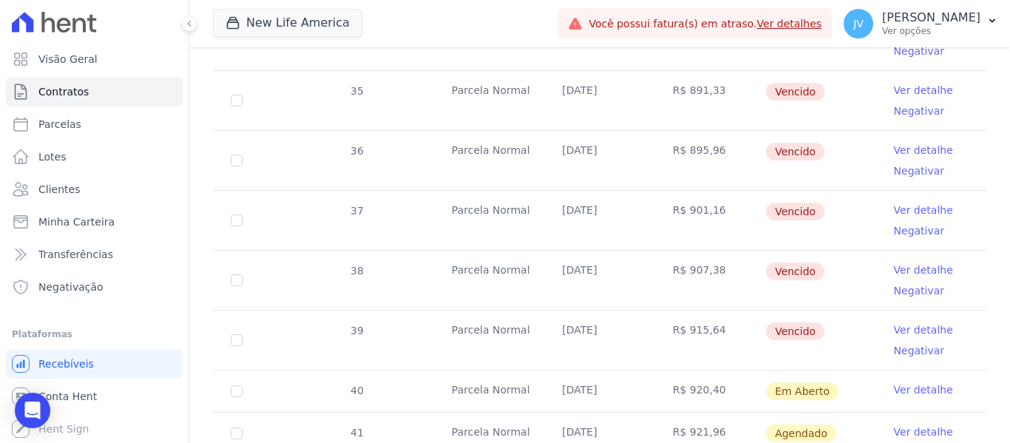
scroll to position [518, 0]
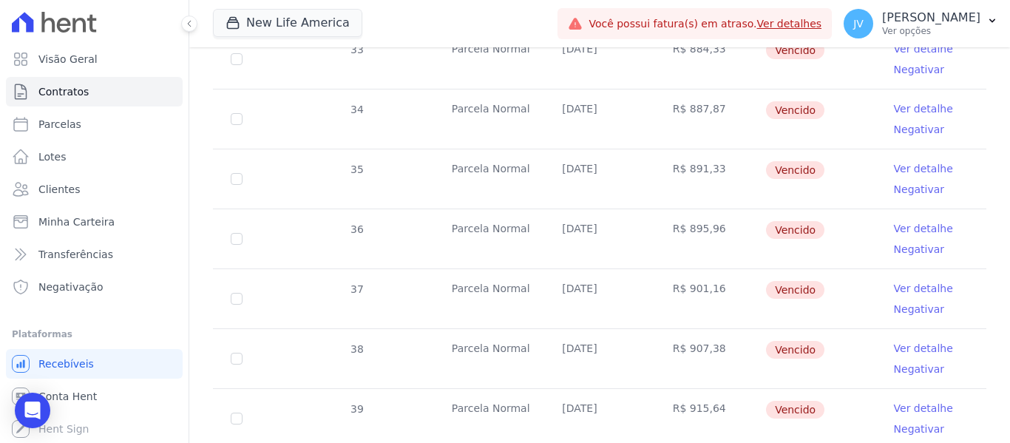
click at [682, 158] on td "R$ 891,33" at bounding box center [710, 178] width 110 height 59
drag, startPoint x: 709, startPoint y: 218, endPoint x: 678, endPoint y: 214, distance: 31.3
click at [678, 214] on td "R$ 895,96" at bounding box center [710, 238] width 110 height 59
copy td "895,96"
drag, startPoint x: 710, startPoint y: 277, endPoint x: 683, endPoint y: 277, distance: 27.4
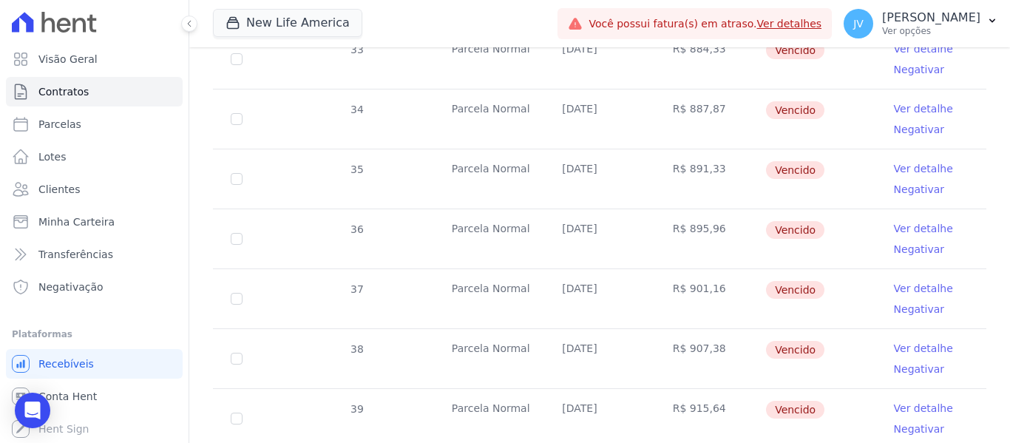
click at [683, 277] on td "R$ 901,16" at bounding box center [710, 298] width 110 height 59
copy td "901,16"
drag, startPoint x: 712, startPoint y: 332, endPoint x: 680, endPoint y: 335, distance: 31.9
click at [680, 335] on td "R$ 907,38" at bounding box center [710, 358] width 110 height 59
copy td "907,38"
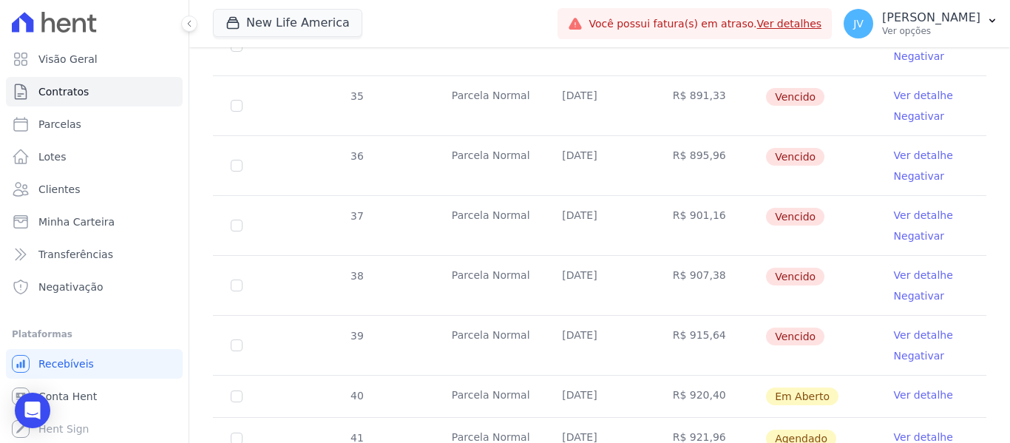
scroll to position [592, 0]
drag, startPoint x: 711, startPoint y: 321, endPoint x: 680, endPoint y: 321, distance: 30.3
click at [680, 321] on td "R$ 915,64" at bounding box center [710, 344] width 110 height 59
copy td "915,64"
click at [79, 121] on link "Parcelas" at bounding box center [94, 124] width 177 height 30
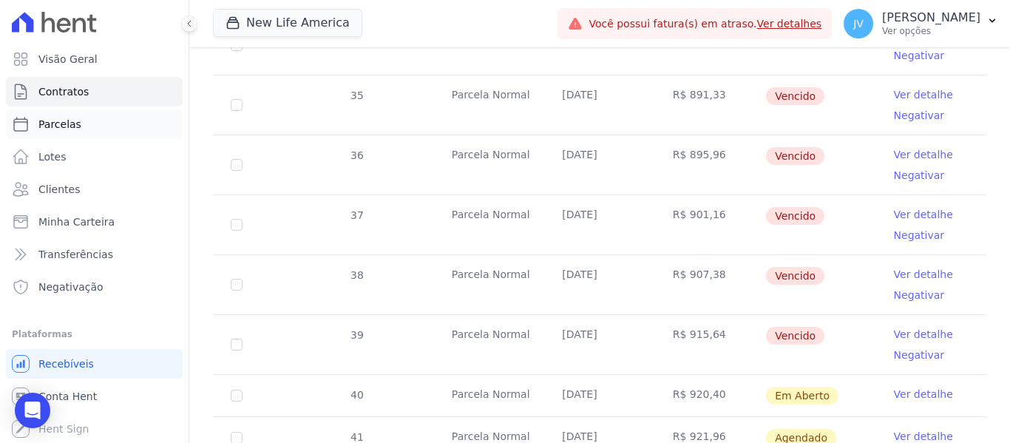
select select
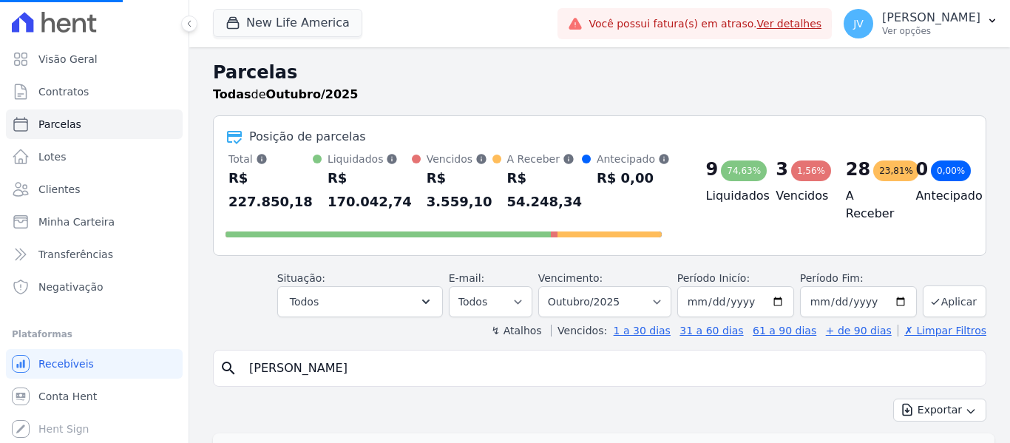
select select
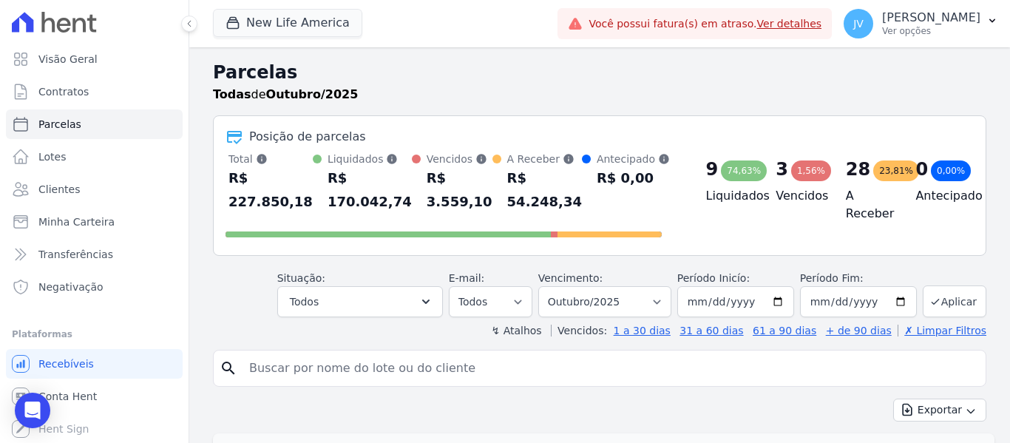
click at [298, 370] on input "search" at bounding box center [610, 369] width 740 height 30
type input "[PERSON_NAME]"
select select
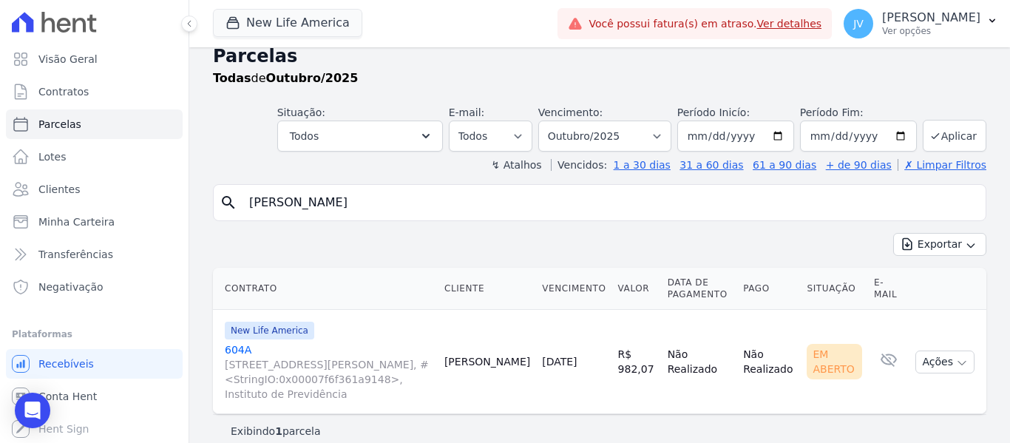
scroll to position [33, 0]
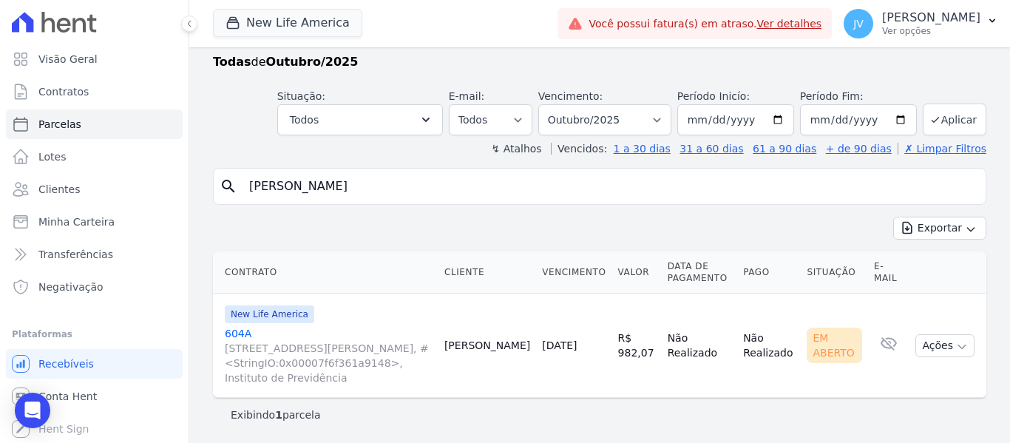
click at [570, 351] on link "[DATE]" at bounding box center [559, 346] width 35 height 12
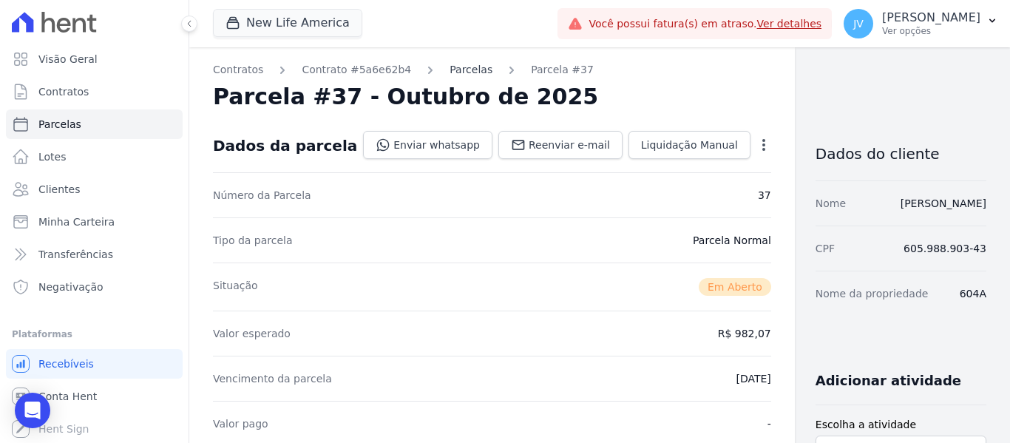
click at [457, 69] on link "Parcelas" at bounding box center [471, 70] width 43 height 16
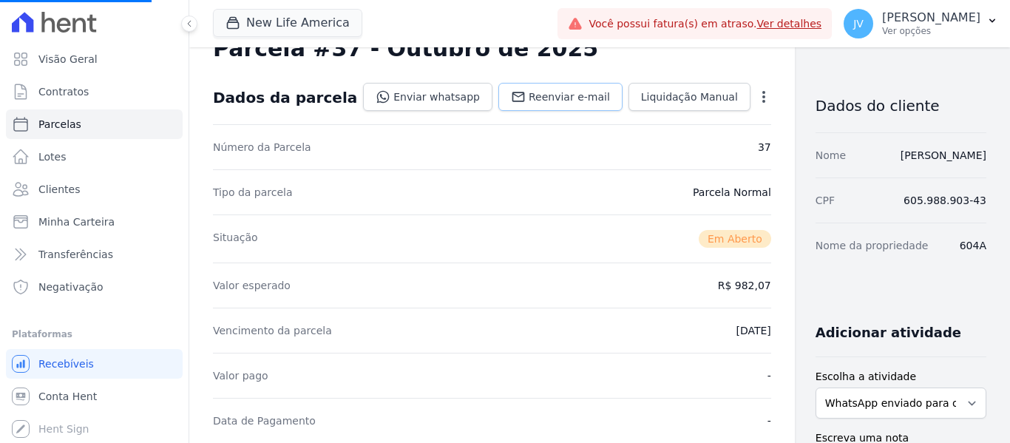
scroll to position [74, 0]
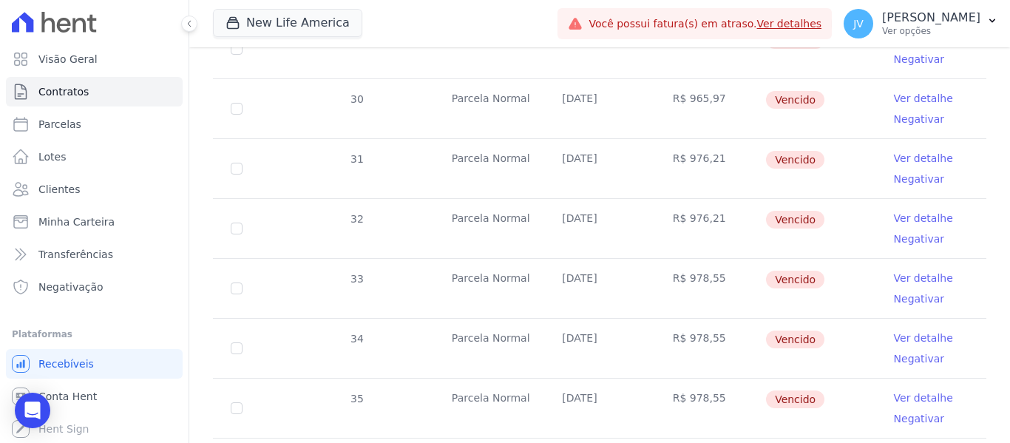
scroll to position [444, 0]
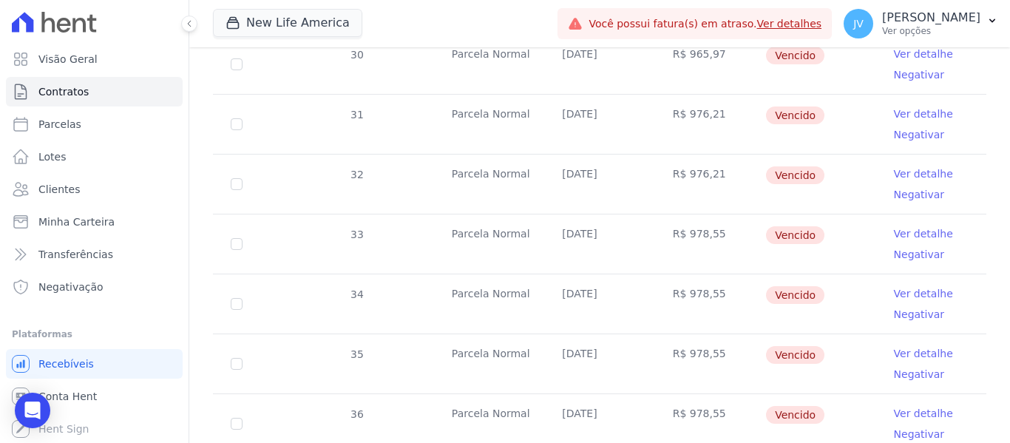
drag, startPoint x: 716, startPoint y: 164, endPoint x: 680, endPoint y: 166, distance: 36.3
click at [680, 166] on td "R$ 976,21" at bounding box center [710, 184] width 110 height 59
copy td "976,21"
drag, startPoint x: 712, startPoint y: 217, endPoint x: 680, endPoint y: 223, distance: 31.6
click at [680, 223] on td "R$ 978,55" at bounding box center [710, 243] width 110 height 59
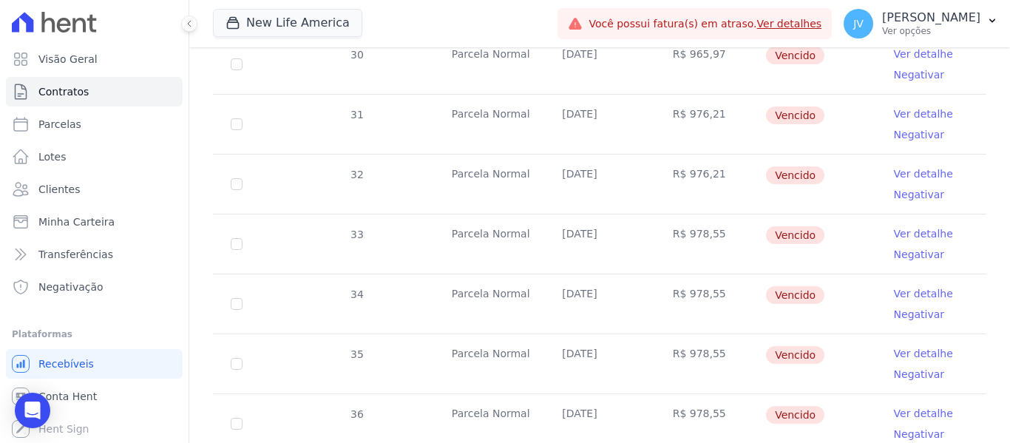
drag, startPoint x: 711, startPoint y: 277, endPoint x: 680, endPoint y: 284, distance: 31.8
click at [680, 284] on td "R$ 978,55" at bounding box center [710, 303] width 110 height 59
drag, startPoint x: 709, startPoint y: 339, endPoint x: 683, endPoint y: 341, distance: 25.2
click at [683, 341] on td "R$ 978,55" at bounding box center [710, 363] width 110 height 59
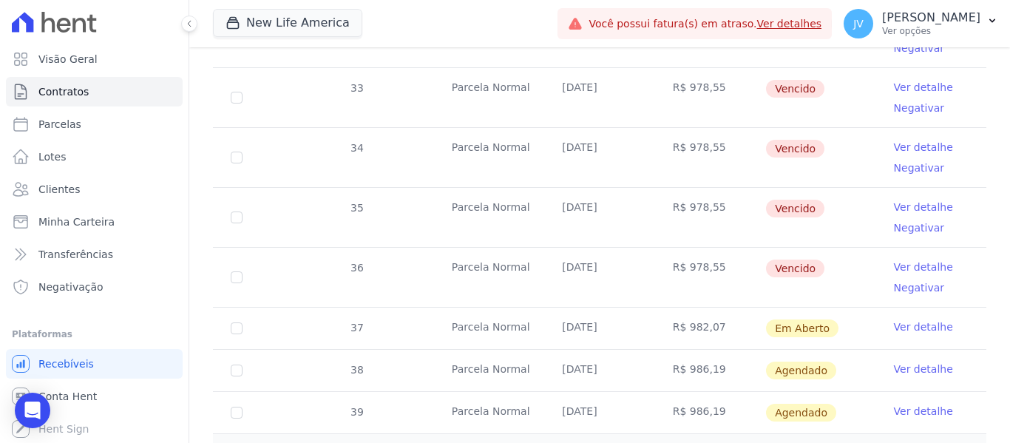
scroll to position [592, 0]
drag, startPoint x: 710, startPoint y: 254, endPoint x: 681, endPoint y: 254, distance: 28.8
click at [681, 254] on td "R$ 978,55" at bounding box center [710, 275] width 110 height 59
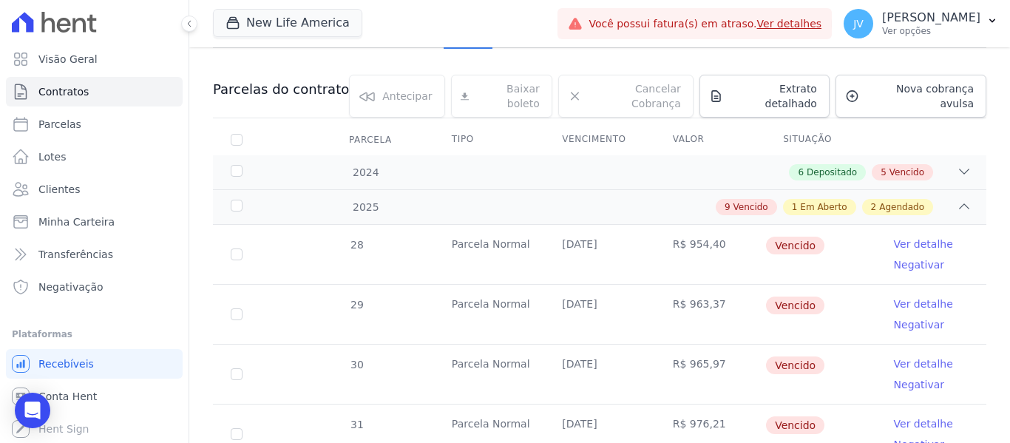
scroll to position [0, 0]
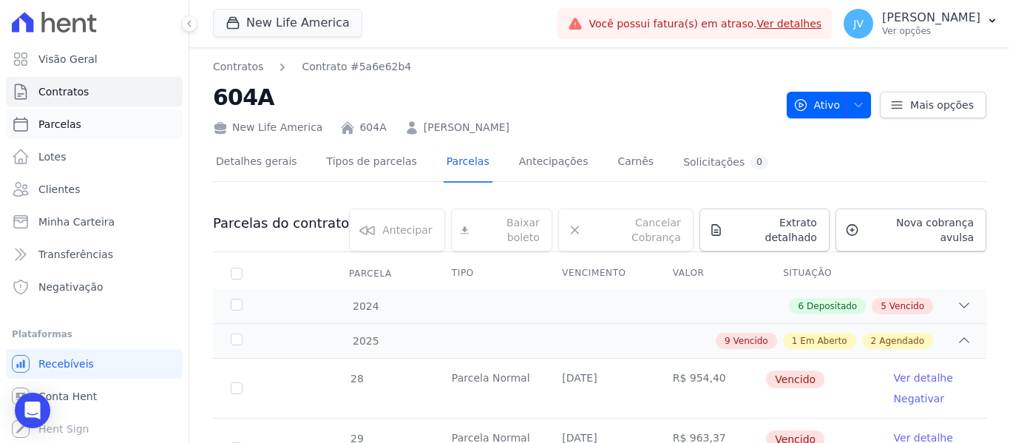
click at [82, 125] on link "Parcelas" at bounding box center [94, 124] width 177 height 30
select select
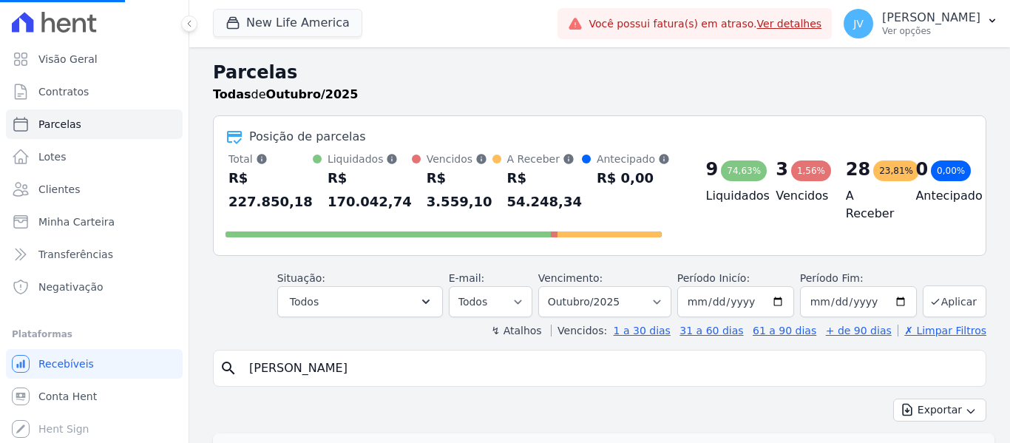
select select
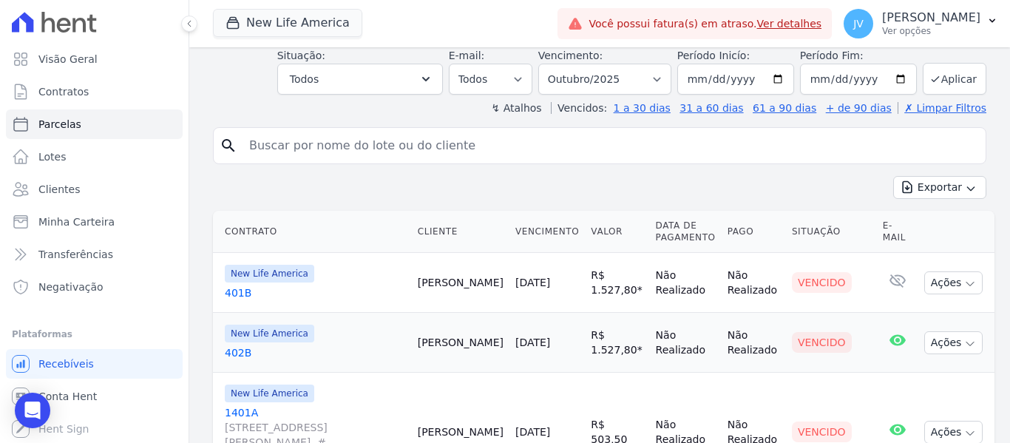
scroll to position [198, 0]
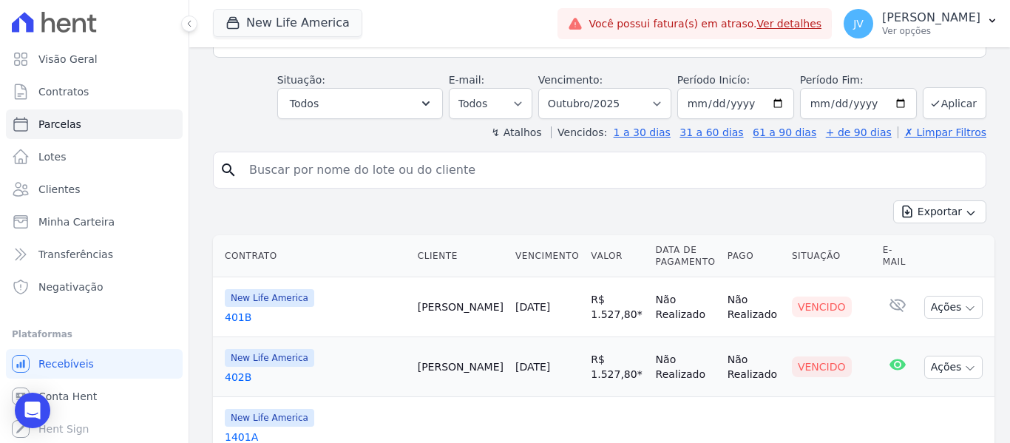
click at [504, 172] on input "search" at bounding box center [610, 170] width 740 height 30
type input "[PERSON_NAME]"
select select
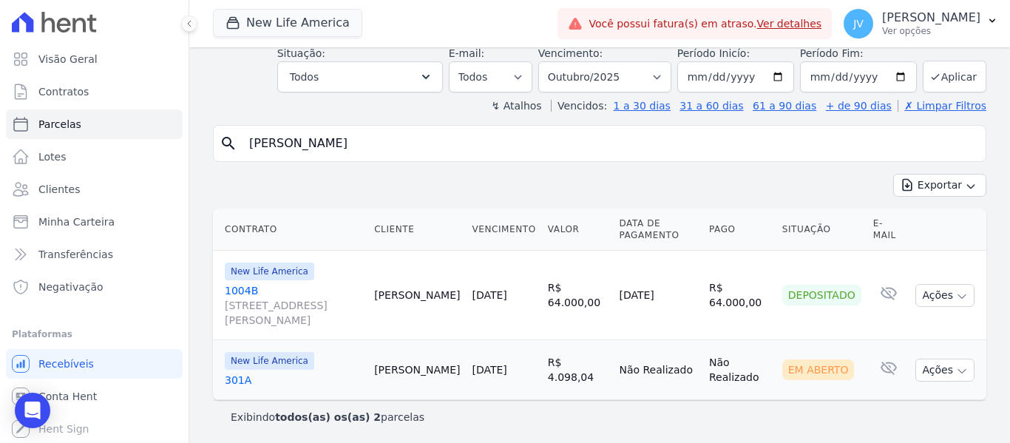
scroll to position [78, 0]
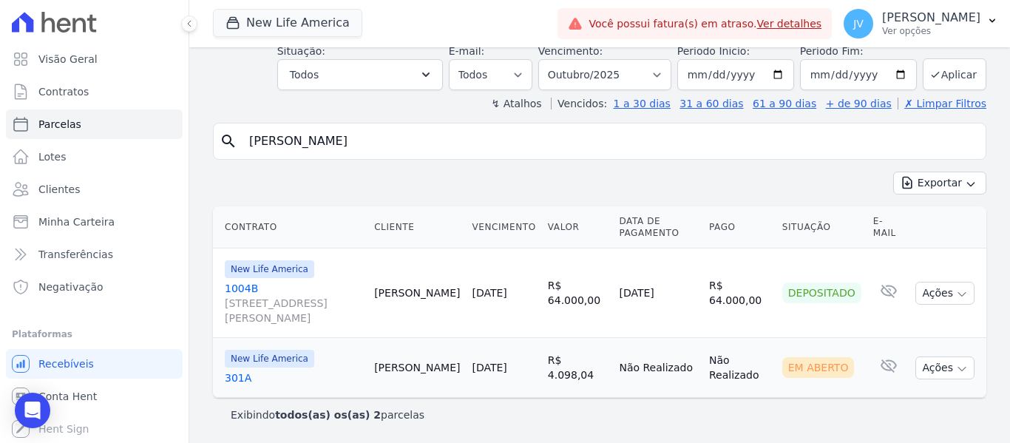
click at [507, 368] on link "[DATE]" at bounding box center [489, 368] width 35 height 12
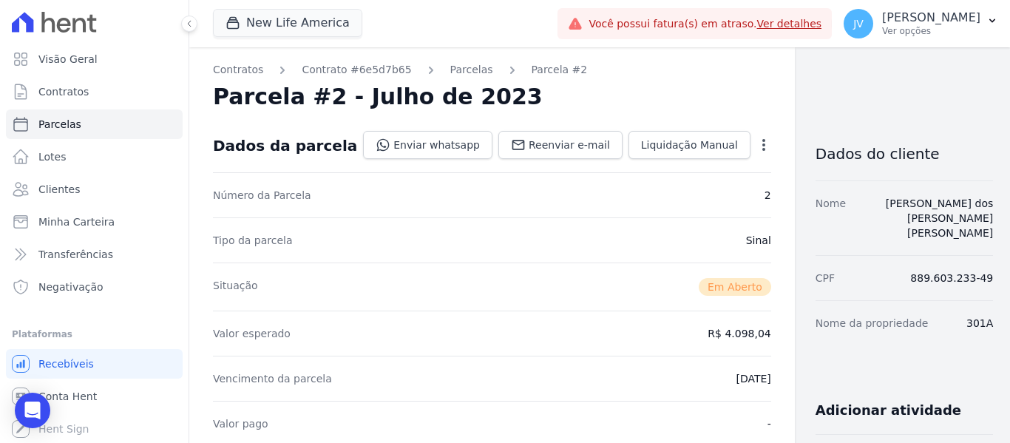
click at [460, 65] on link "Parcelas" at bounding box center [471, 70] width 43 height 16
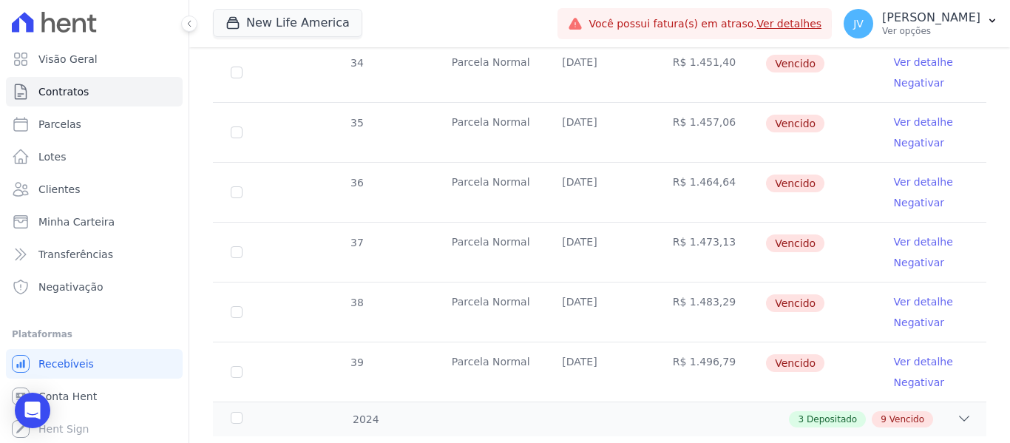
scroll to position [641, 0]
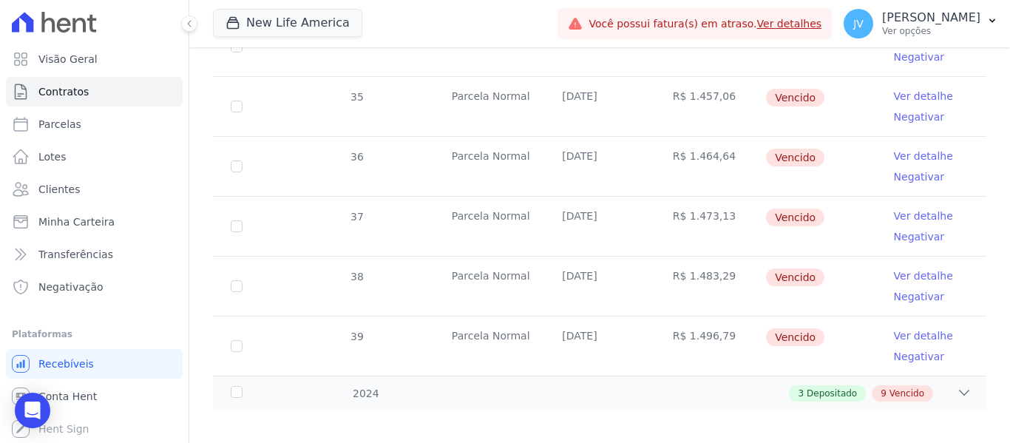
click at [481, 369] on div "2 [GEOGRAPHIC_DATA] [DATE] R$ 4.098,04 Em [GEOGRAPHIC_DATA] Ver detalhe 3 [GEOG…" at bounding box center [599, 64] width 821 height 635
click at [487, 385] on div "3 Depositado 9 Vencido" at bounding box center [637, 393] width 669 height 16
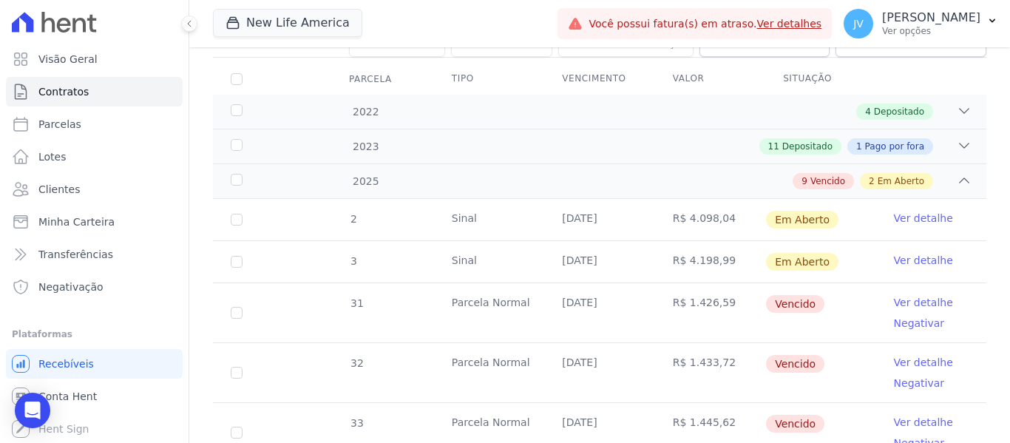
scroll to position [123, 0]
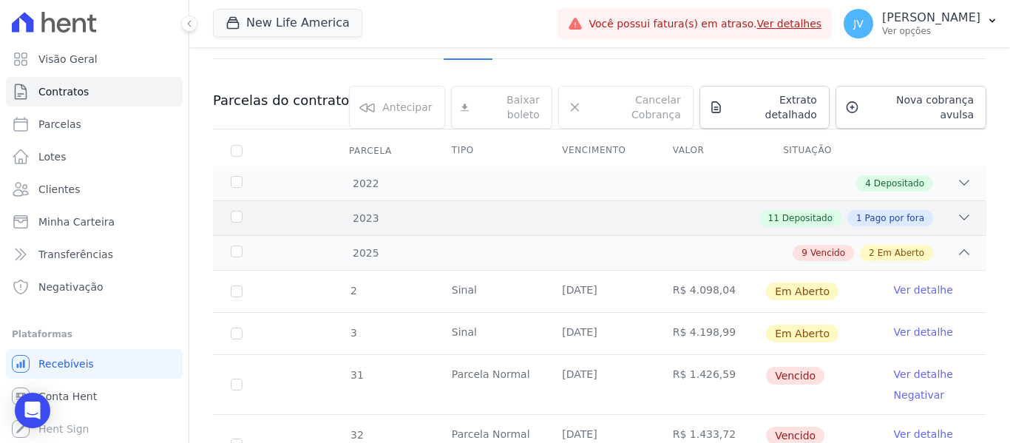
click at [459, 210] on div "11 Depositado 1 Pago por fora" at bounding box center [637, 218] width 669 height 16
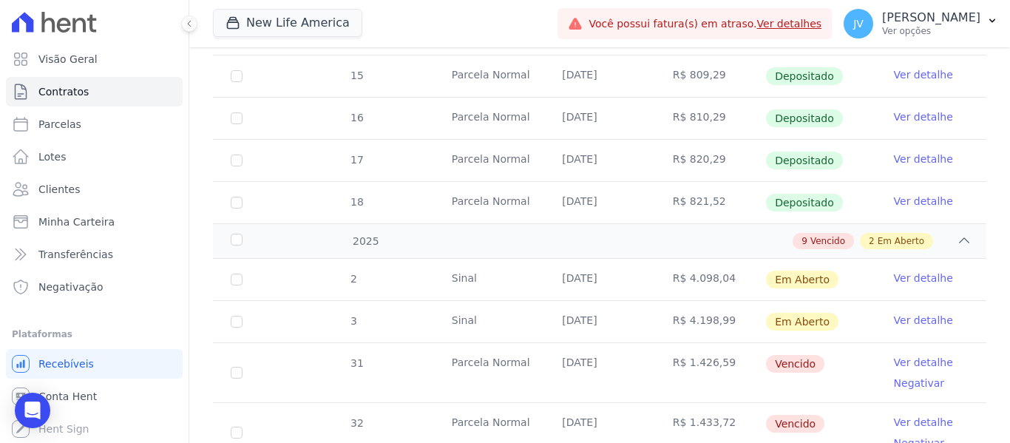
scroll to position [715, 0]
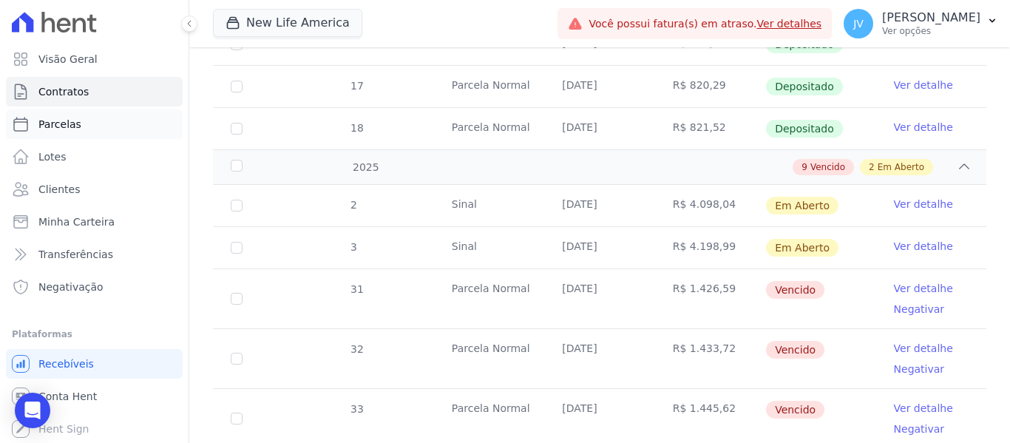
click at [75, 130] on span "Parcelas" at bounding box center [59, 124] width 43 height 15
select select
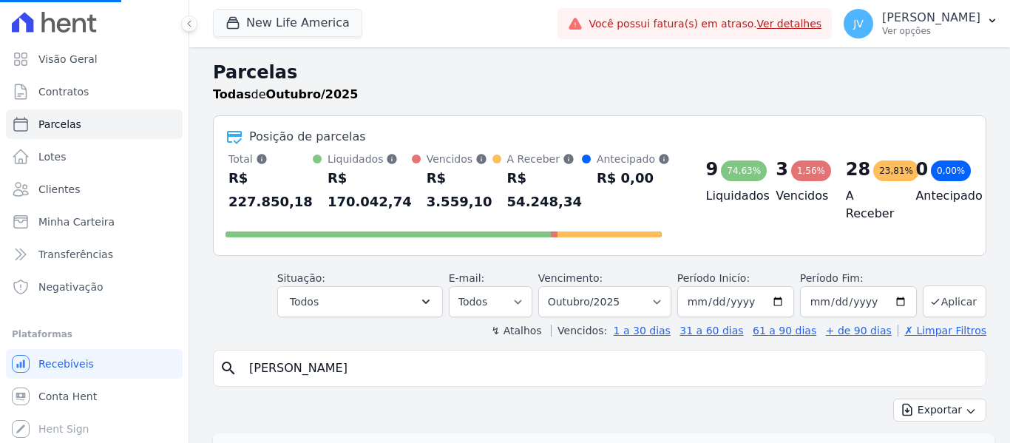
drag, startPoint x: 354, startPoint y: 362, endPoint x: 217, endPoint y: 364, distance: 136.1
click at [217, 364] on div "search [PERSON_NAME]" at bounding box center [600, 368] width 774 height 37
select select
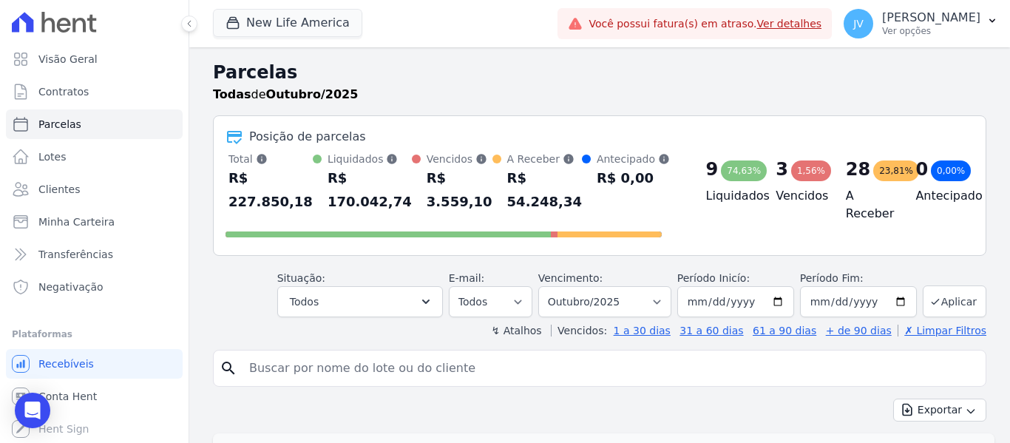
click at [374, 360] on input "search" at bounding box center [610, 369] width 740 height 30
type input "jhonathan"
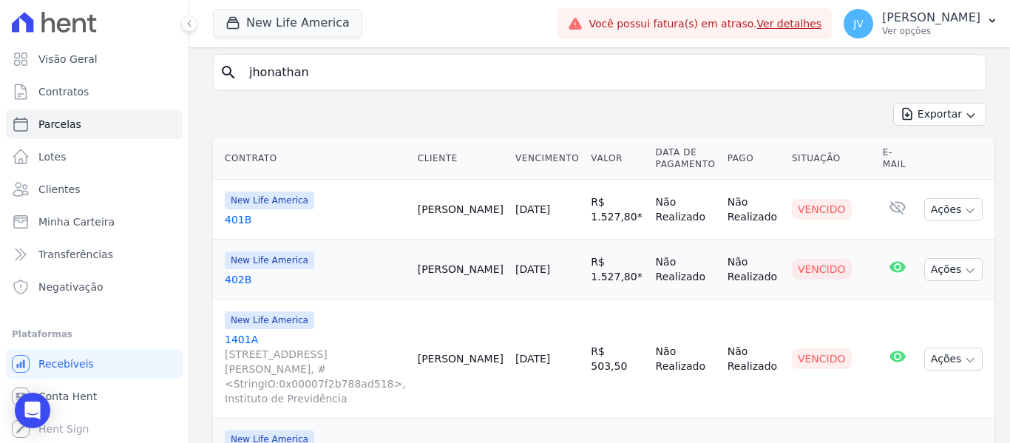
select select
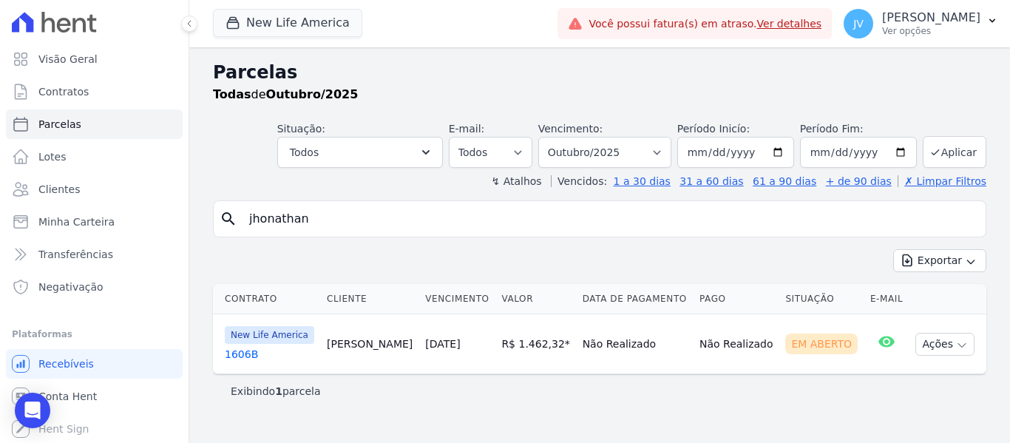
click at [473, 343] on td "[DATE]" at bounding box center [457, 344] width 76 height 60
click at [456, 342] on link "[DATE]" at bounding box center [442, 344] width 35 height 12
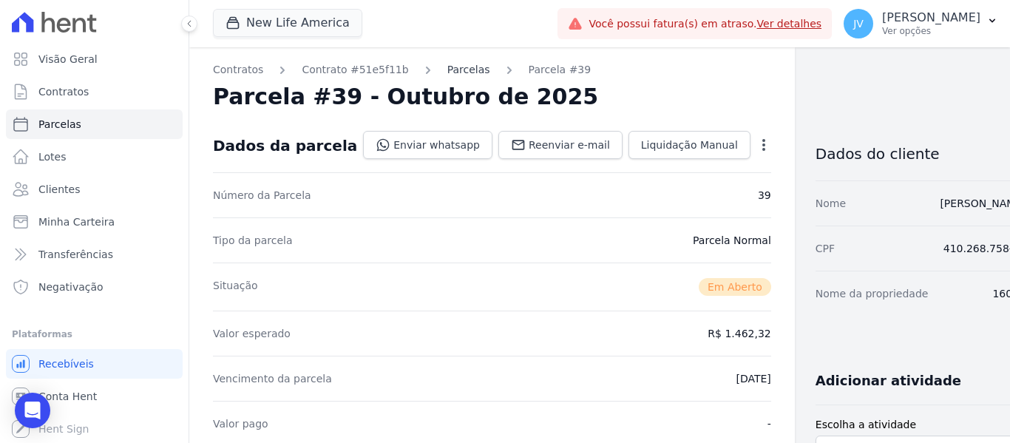
click at [458, 75] on link "Parcelas" at bounding box center [468, 70] width 43 height 16
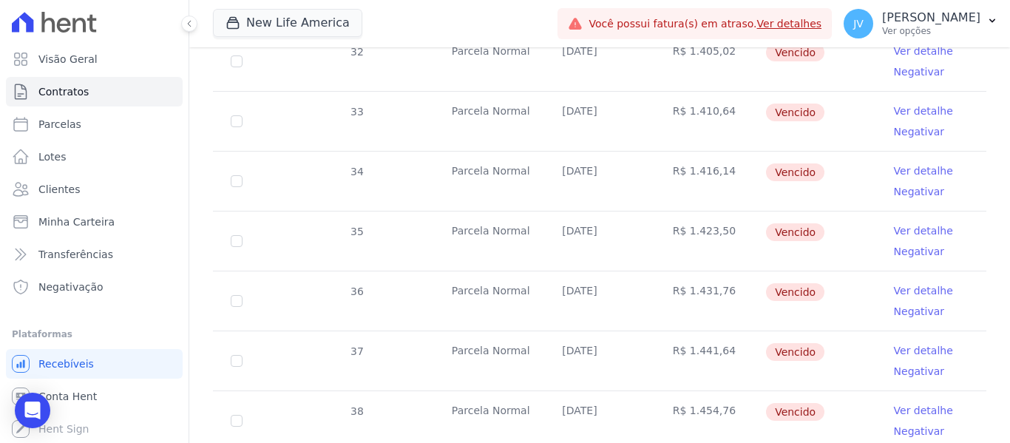
scroll to position [518, 0]
drag, startPoint x: 728, startPoint y: 160, endPoint x: 680, endPoint y: 156, distance: 48.2
click at [680, 156] on td "R$ 1.416,14" at bounding box center [710, 179] width 110 height 59
drag, startPoint x: 728, startPoint y: 220, endPoint x: 680, endPoint y: 220, distance: 47.3
click at [680, 220] on td "R$ 1.423,50" at bounding box center [710, 239] width 110 height 59
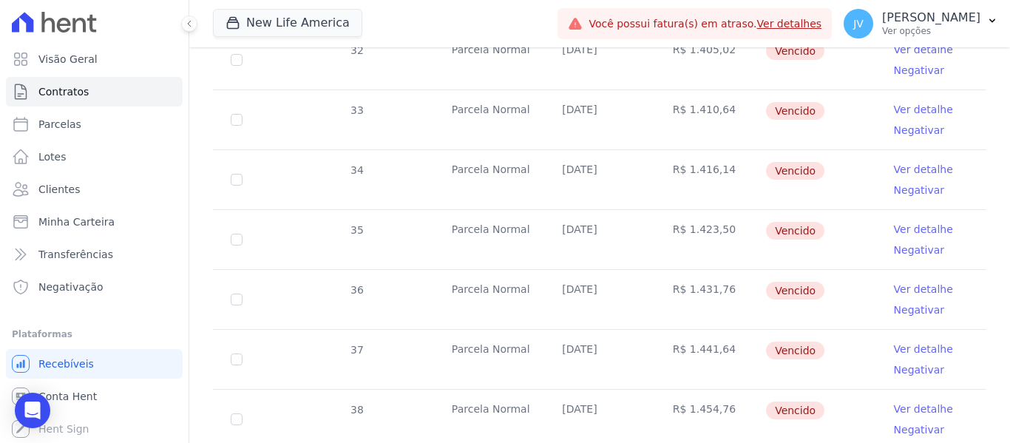
drag, startPoint x: 720, startPoint y: 279, endPoint x: 683, endPoint y: 280, distance: 36.3
click at [683, 280] on td "R$ 1.431,76" at bounding box center [710, 299] width 110 height 59
drag, startPoint x: 703, startPoint y: 337, endPoint x: 681, endPoint y: 337, distance: 22.2
click at [681, 337] on td "R$ 1.441,64" at bounding box center [710, 359] width 110 height 59
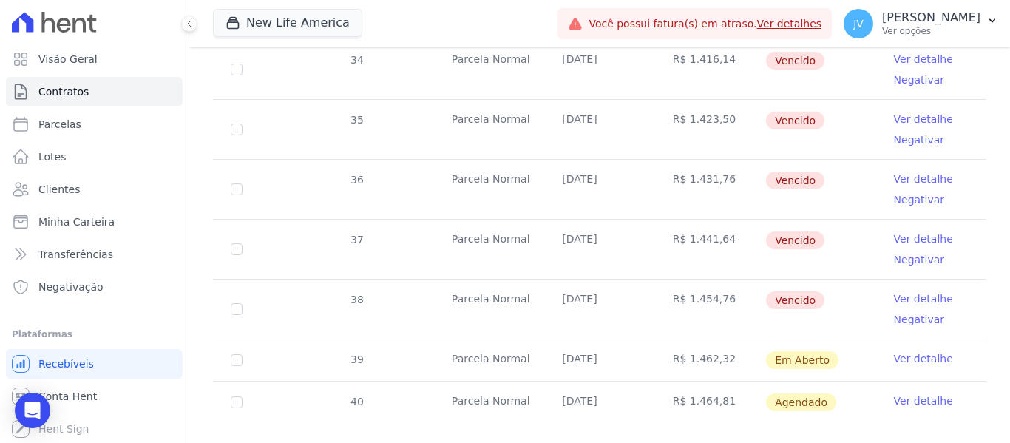
scroll to position [641, 0]
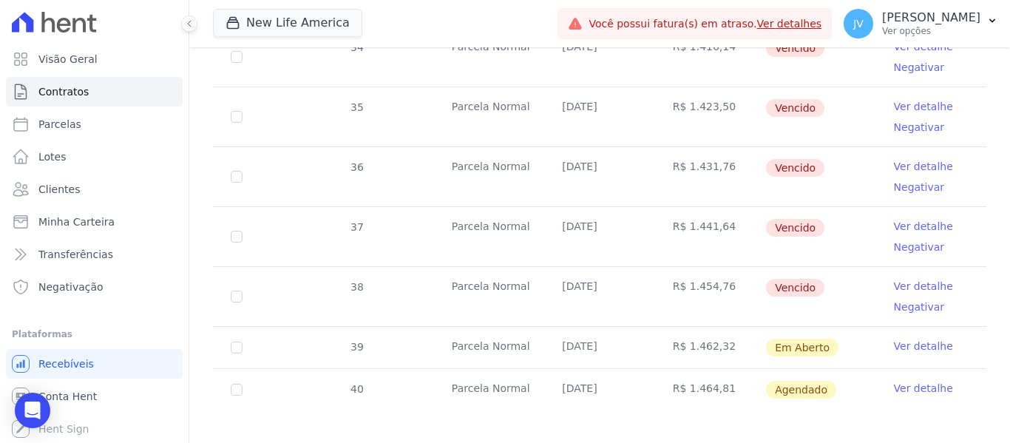
drag, startPoint x: 721, startPoint y: 277, endPoint x: 683, endPoint y: 277, distance: 37.7
click at [683, 277] on td "R$ 1.454,76" at bounding box center [710, 296] width 110 height 59
click at [545, 110] on td "[DATE]" at bounding box center [599, 116] width 110 height 59
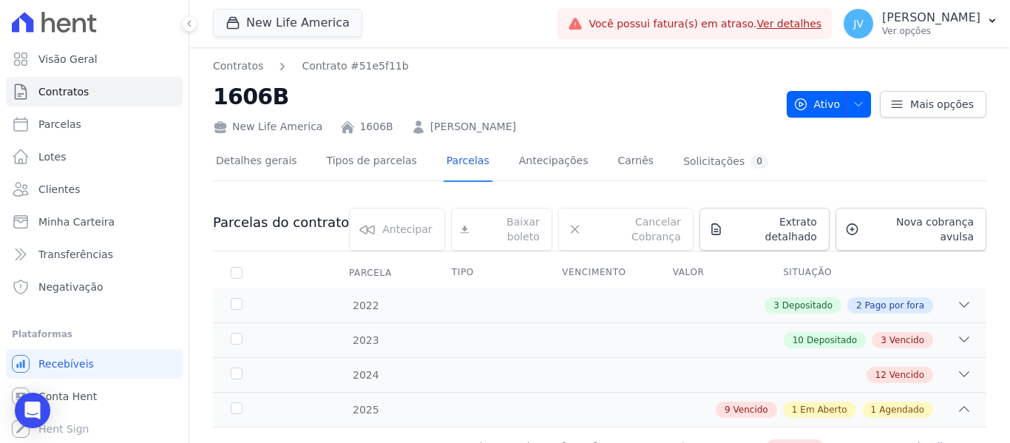
scroll to position [0, 0]
click at [67, 188] on span "Clientes" at bounding box center [58, 189] width 41 height 15
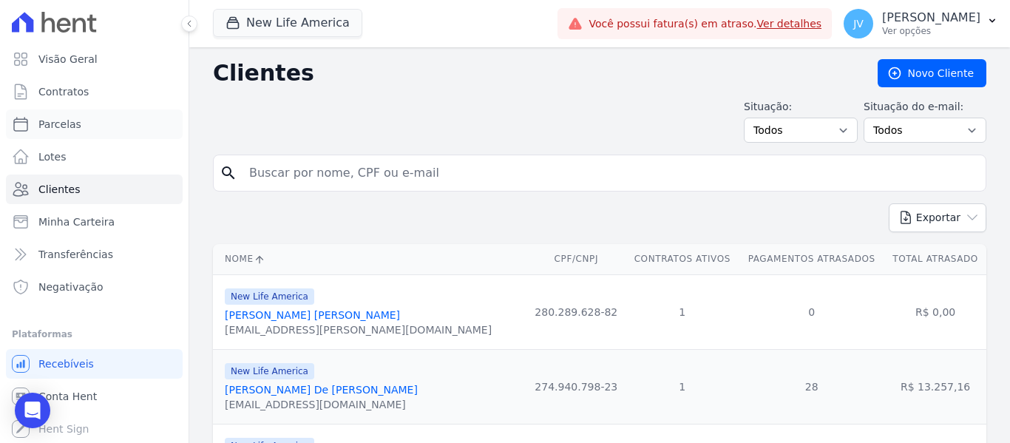
click at [59, 130] on span "Parcelas" at bounding box center [59, 124] width 43 height 15
select select
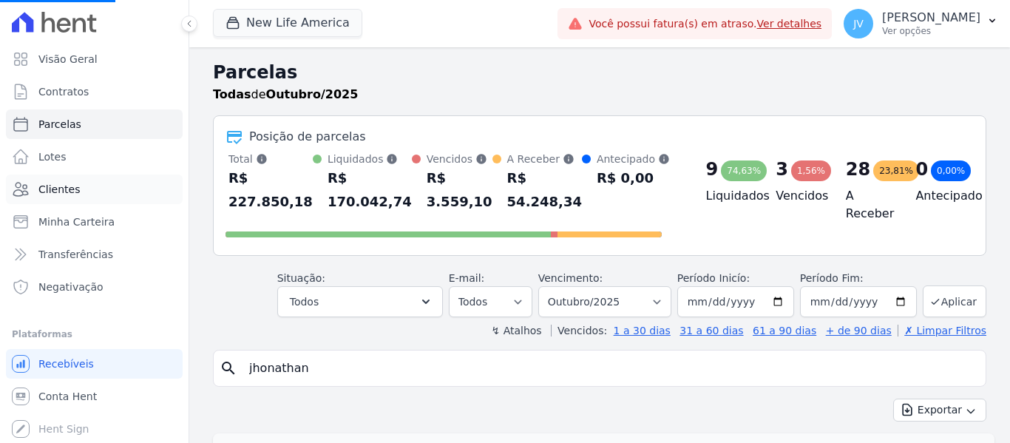
select select
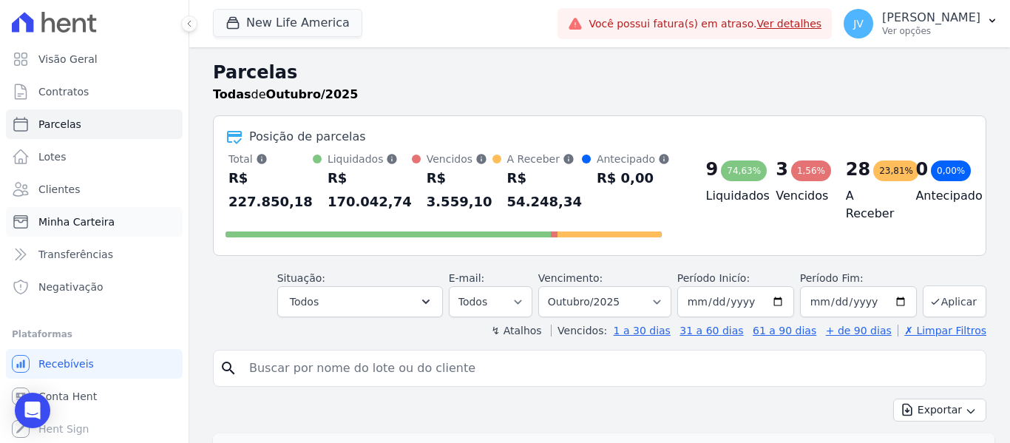
click at [66, 219] on span "Minha Carteira" at bounding box center [76, 221] width 76 height 15
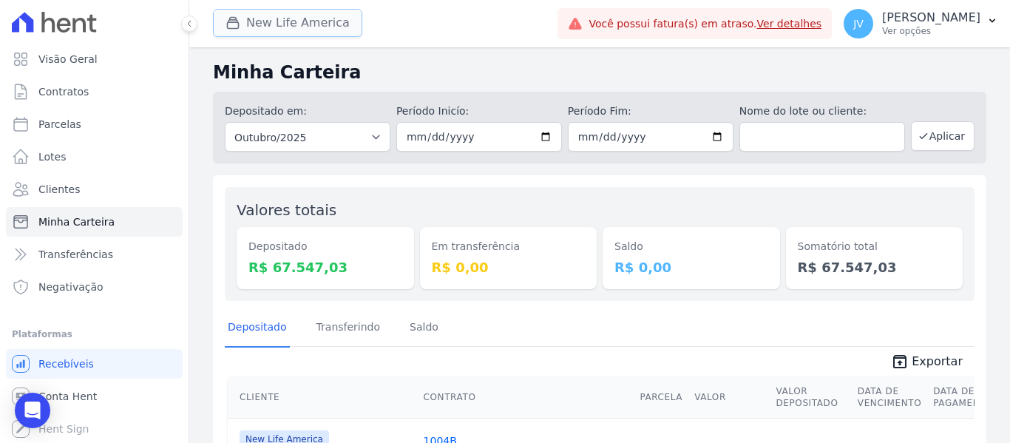
click at [325, 14] on button "New Life America" at bounding box center [287, 23] width 149 height 28
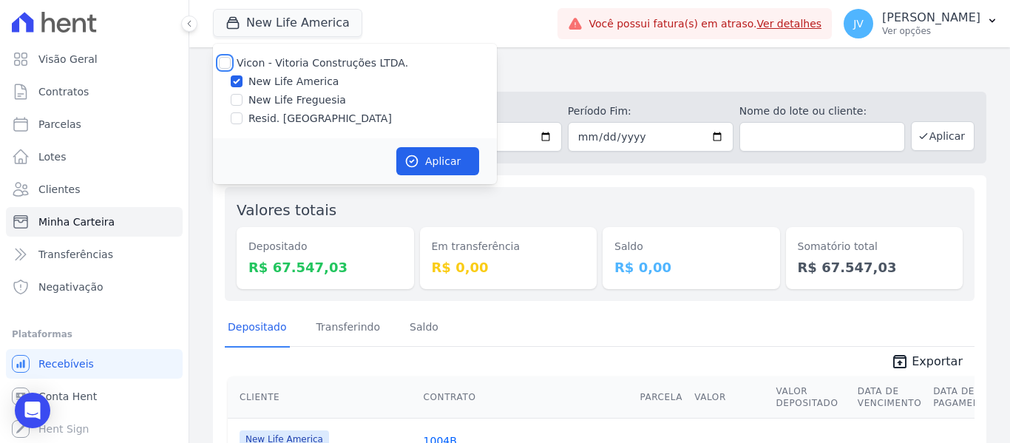
click at [225, 65] on input "Vicon - Vitoria Construções LTDA." at bounding box center [225, 63] width 12 height 12
checkbox input "true"
click at [423, 163] on button "Aplicar" at bounding box center [437, 161] width 83 height 28
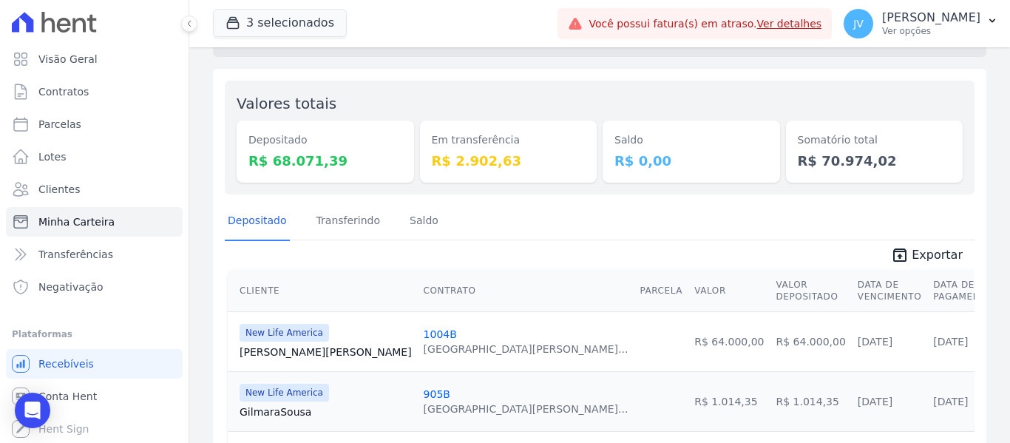
scroll to position [25, 0]
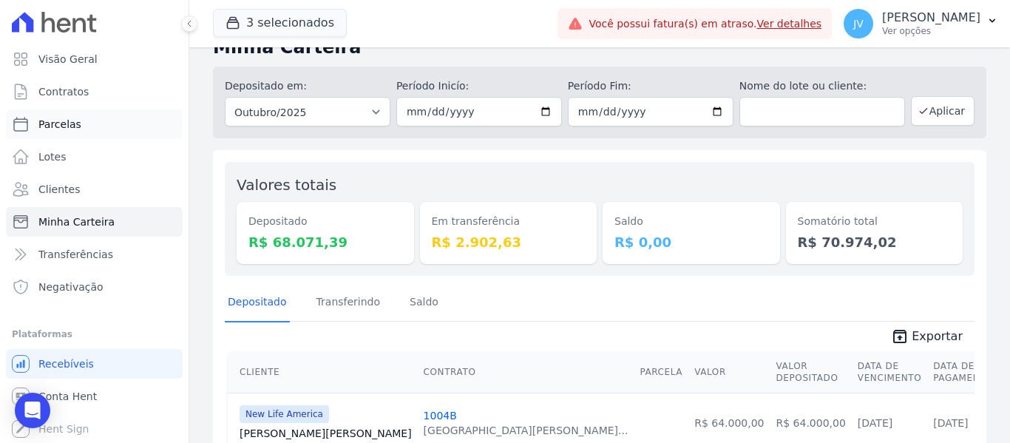
click at [71, 126] on span "Parcelas" at bounding box center [59, 124] width 43 height 15
select select
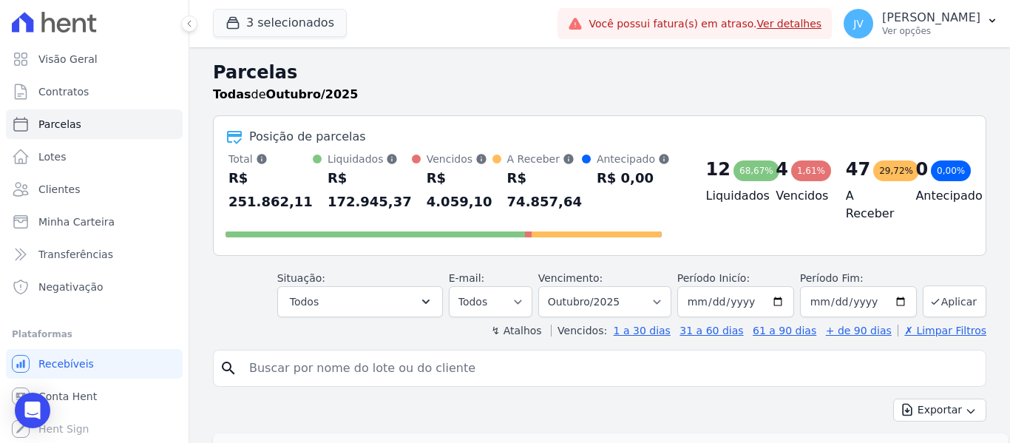
drag, startPoint x: 557, startPoint y: 202, endPoint x: 485, endPoint y: 186, distance: 73.6
click at [493, 186] on div "A Receber [PERSON_NAME] parcelas em aberto e agendadas. R$ 74.857,64" at bounding box center [537, 183] width 89 height 62
click at [510, 185] on div "R$ 74.857,64" at bounding box center [544, 189] width 75 height 47
